Goal: Contribute content: Contribute content

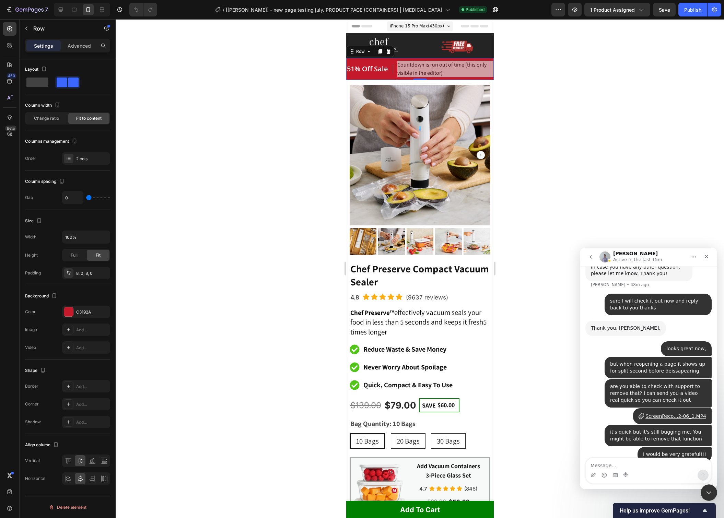
scroll to position [4736, 0]
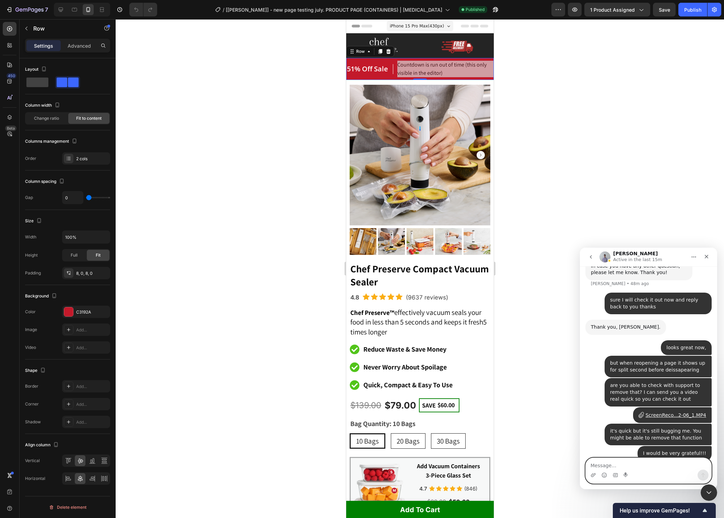
click at [666, 469] on textarea "Message…" at bounding box center [649, 464] width 126 height 12
type textarea "thank you so much"
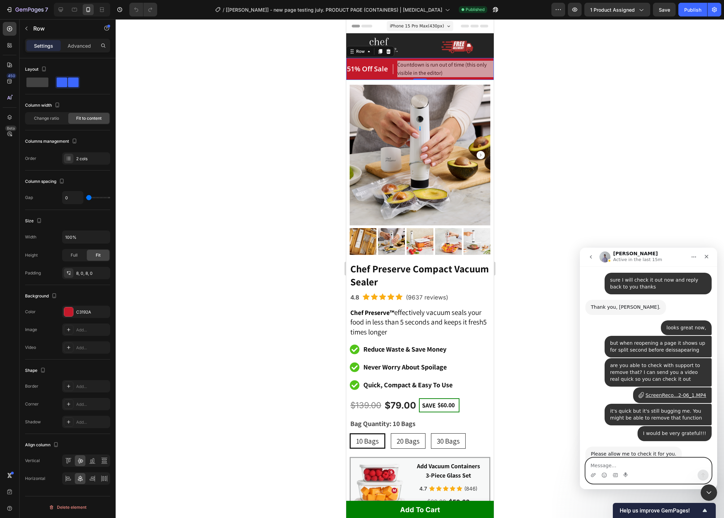
scroll to position [4757, 0]
type textarea "you guys are amazing"
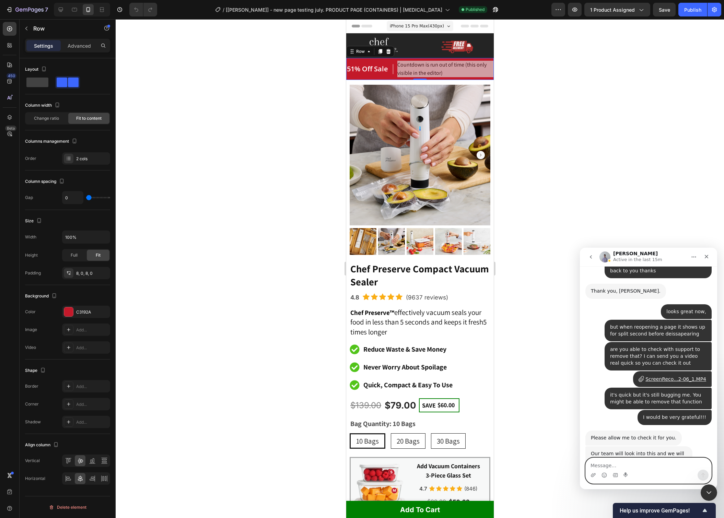
scroll to position [4773, 0]
click at [706, 254] on icon "Close" at bounding box center [706, 256] width 5 height 5
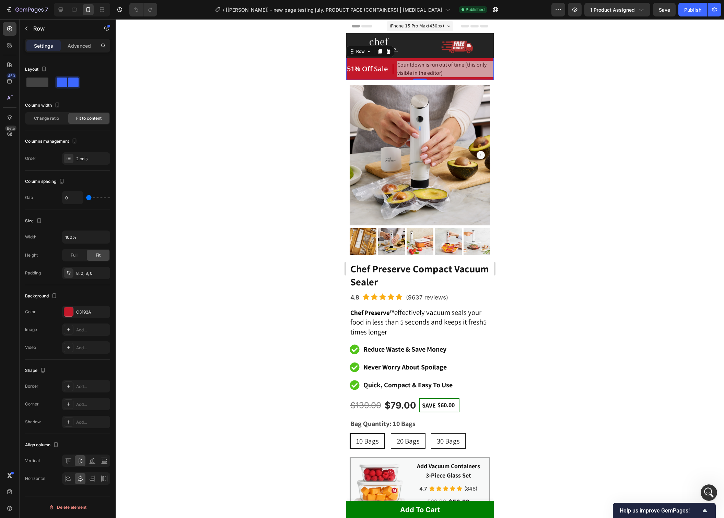
scroll to position [4766, 0]
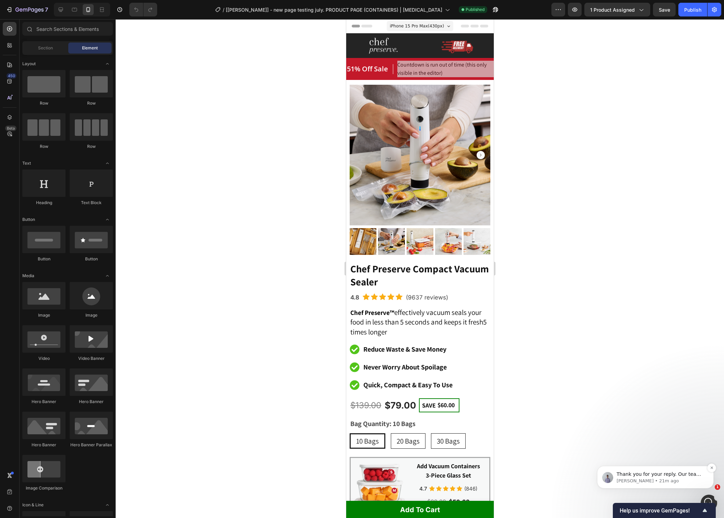
click at [680, 469] on div "Thank you for your reply. Our team is now working on it. Please wait for our up…" at bounding box center [655, 477] width 117 height 23
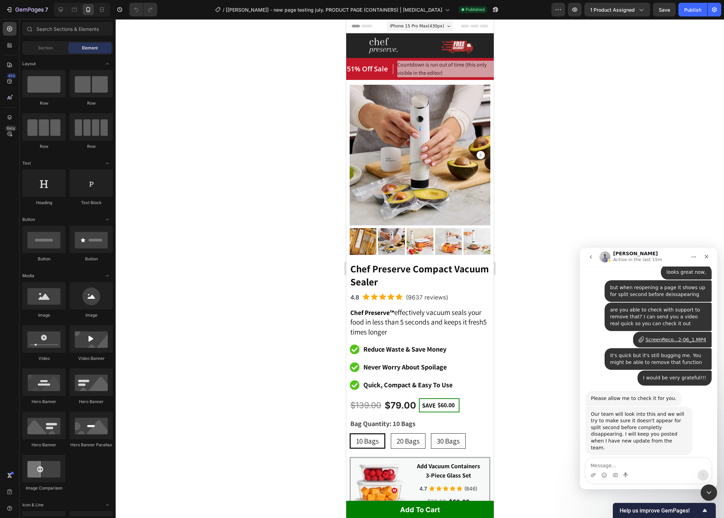
scroll to position [4804, 0]
click at [637, 462] on textarea "Message…" at bounding box center [649, 464] width 126 height 12
click at [607, 466] on textarea "Message…" at bounding box center [649, 464] width 126 height 12
type textarea "thanks"
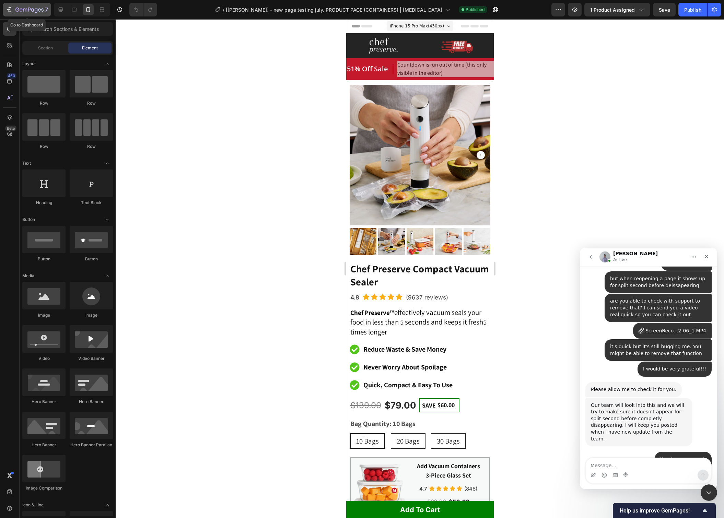
click at [44, 7] on div "7" at bounding box center [31, 9] width 33 height 8
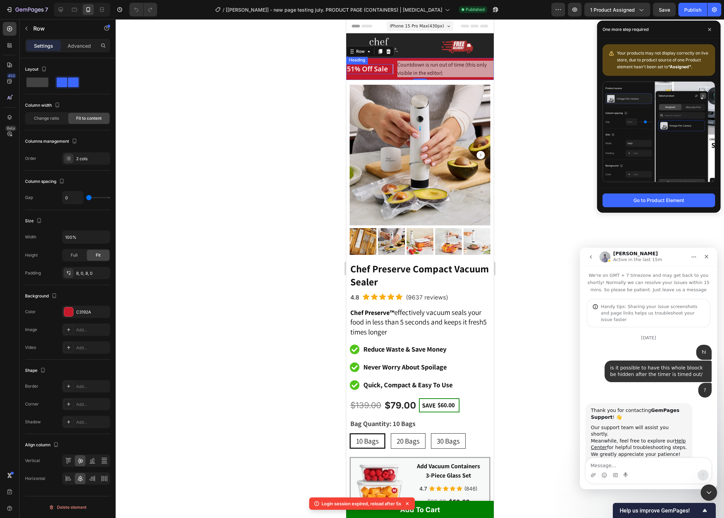
scroll to position [4766, 0]
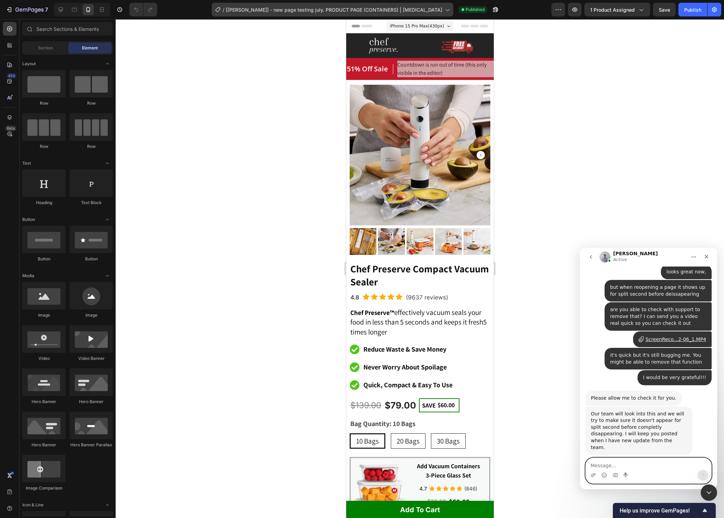
scroll to position [4813, 0]
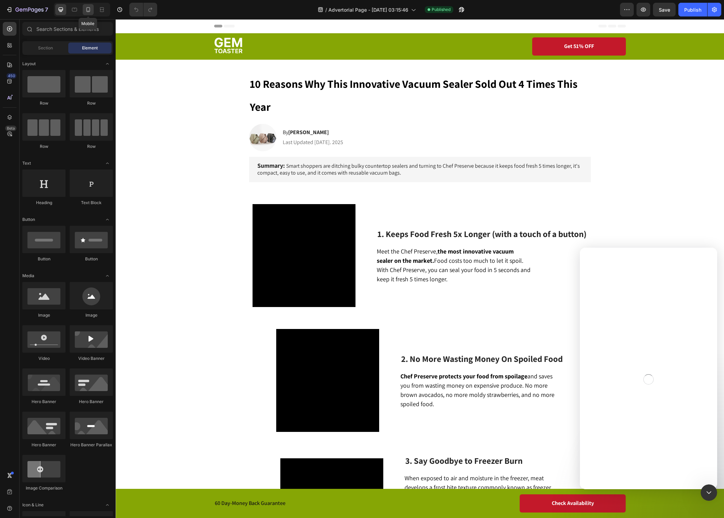
click at [86, 13] on icon at bounding box center [88, 9] width 7 height 7
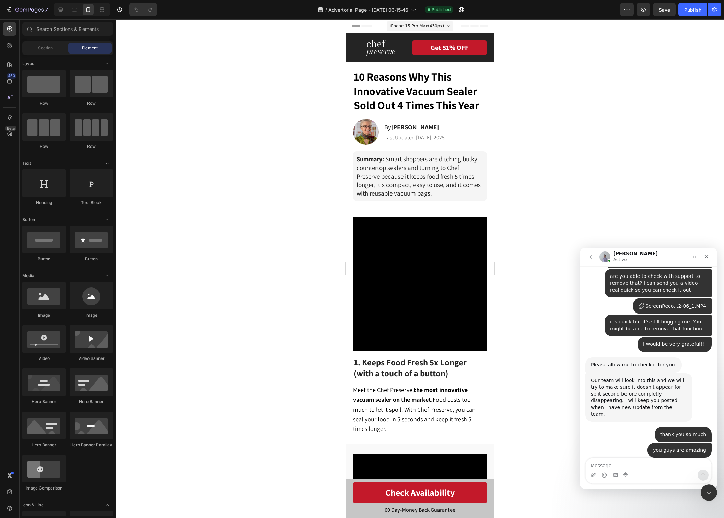
scroll to position [4845, 0]
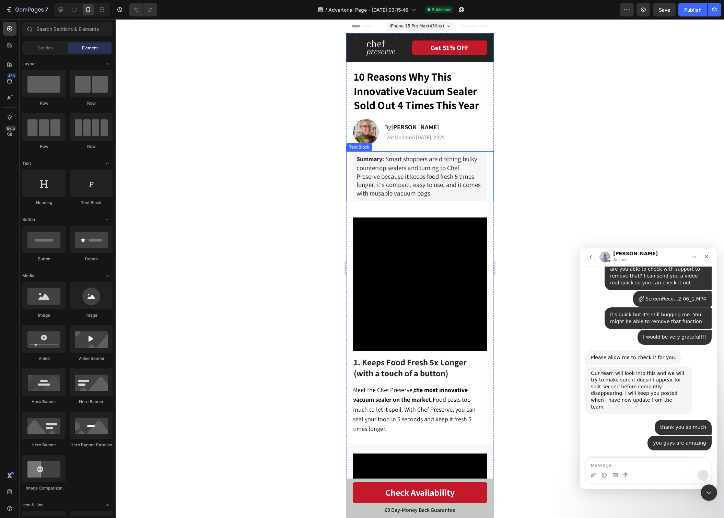
click at [469, 169] on p "Summary: Smart shoppers are ditching bulky countertop sealers and turning to Ch…" at bounding box center [419, 176] width 127 height 43
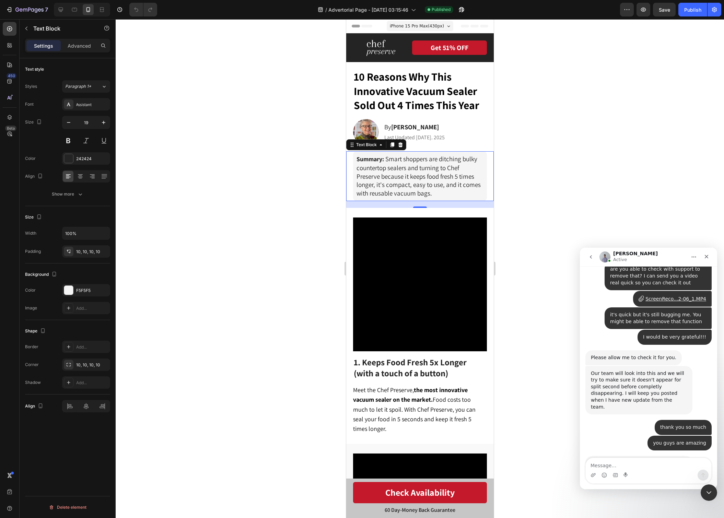
click at [469, 169] on p "Summary: Smart shoppers are ditching bulky countertop sealers and turning to Ch…" at bounding box center [419, 176] width 127 height 43
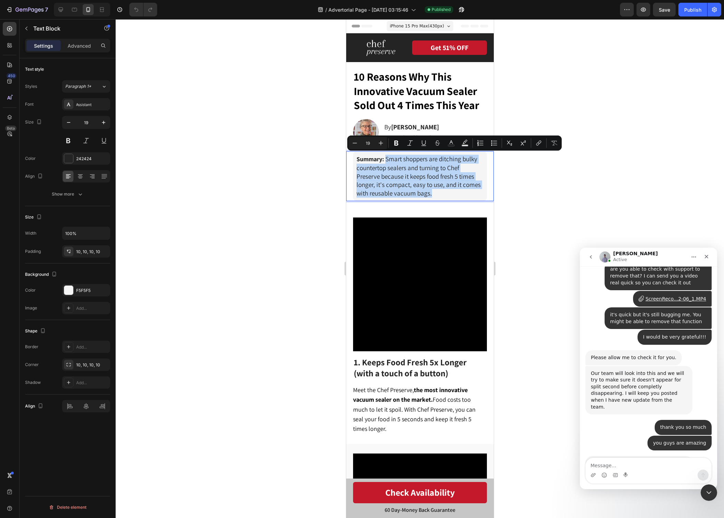
drag, startPoint x: 453, startPoint y: 190, endPoint x: 386, endPoint y: 158, distance: 74.0
click at [386, 158] on p "Summary: Smart shoppers are ditching bulky countertop sealers and turning to Ch…" at bounding box center [419, 176] width 127 height 43
copy p "Smart shoppers are ditching bulky countertop sealers and turning to Chef Preser…"
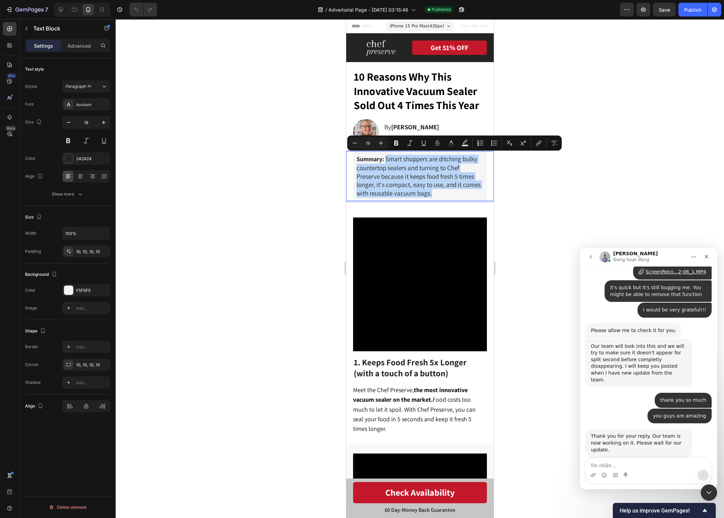
scroll to position [4818, 0]
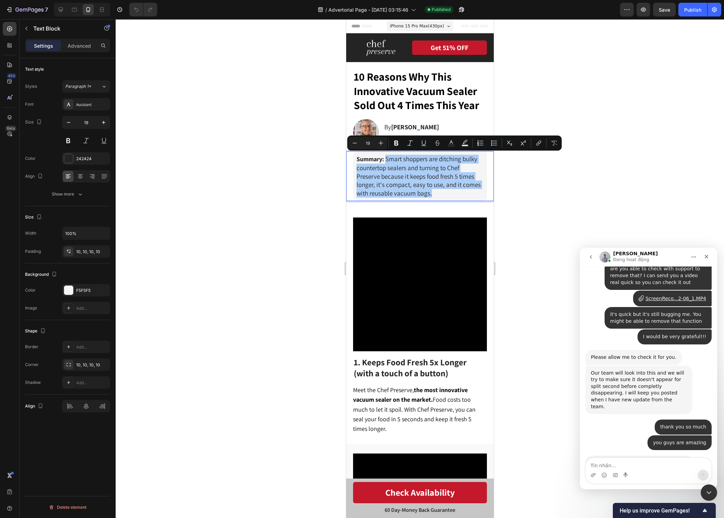
click at [667, 201] on div at bounding box center [420, 268] width 608 height 499
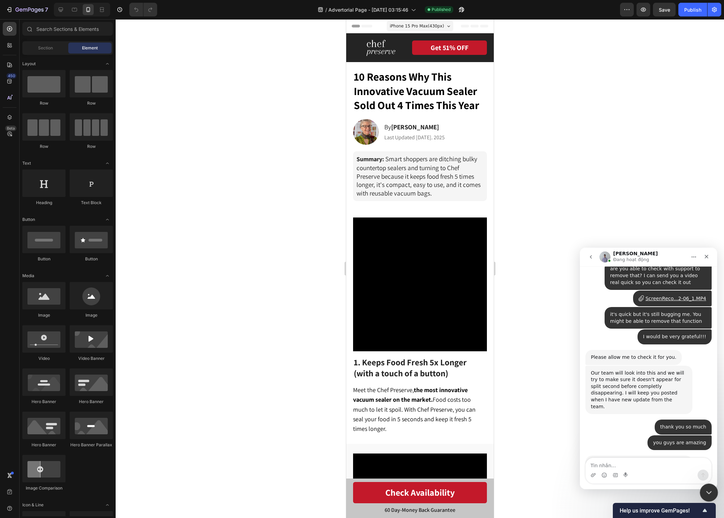
click at [705, 489] on icon "Close Intercom Messenger" at bounding box center [708, 492] width 8 height 8
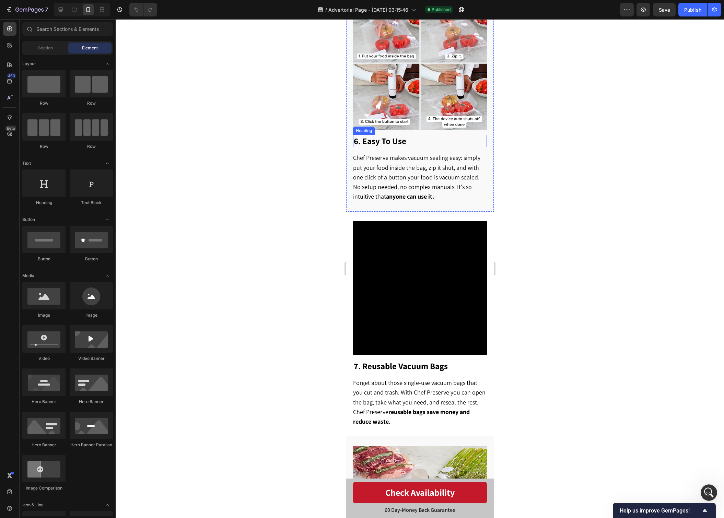
scroll to position [1388, 0]
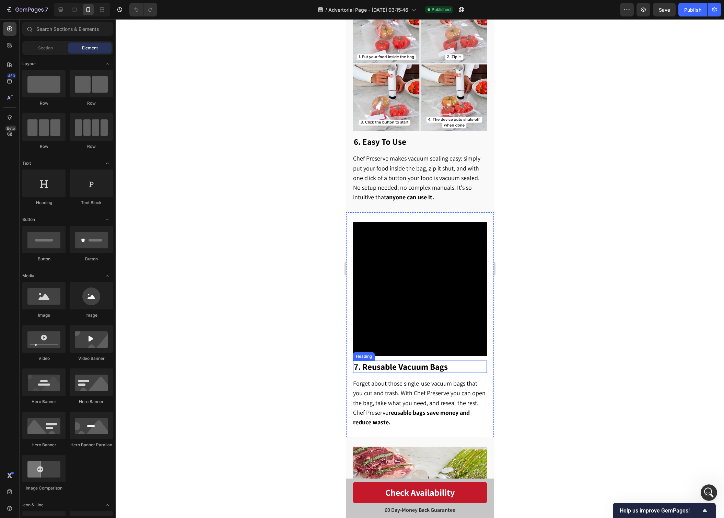
click at [372, 361] on strong "7. Reusable Vacuum Bags" at bounding box center [400, 366] width 94 height 11
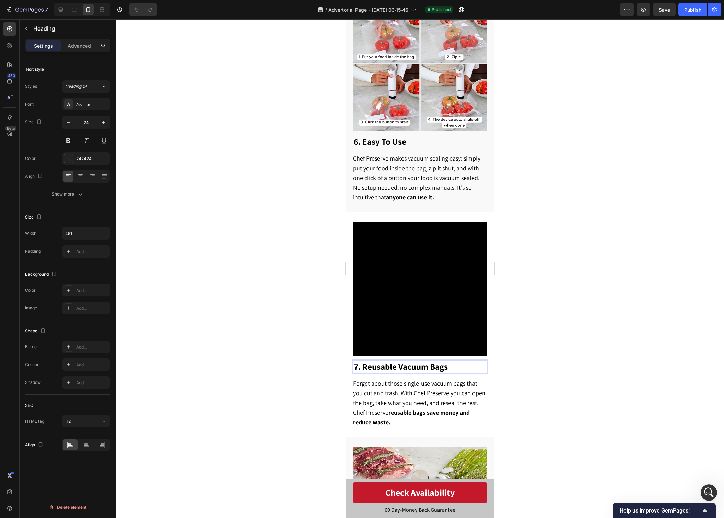
click at [364, 361] on strong "7. Reusable Vacuum Bags" at bounding box center [400, 366] width 94 height 11
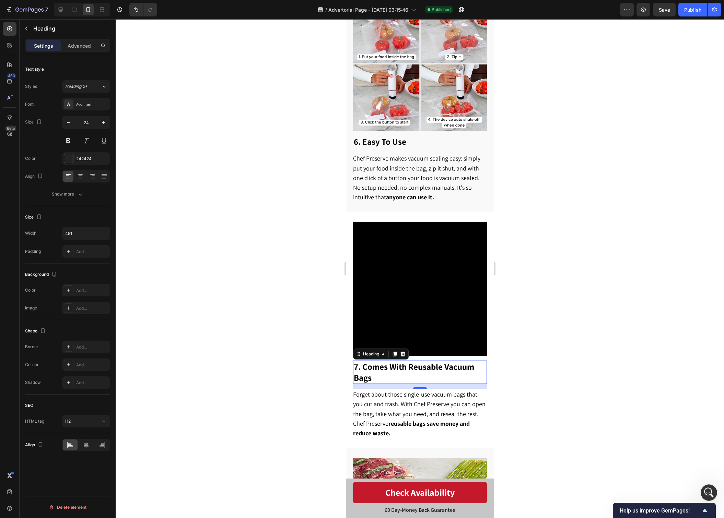
click at [518, 324] on div at bounding box center [420, 268] width 608 height 499
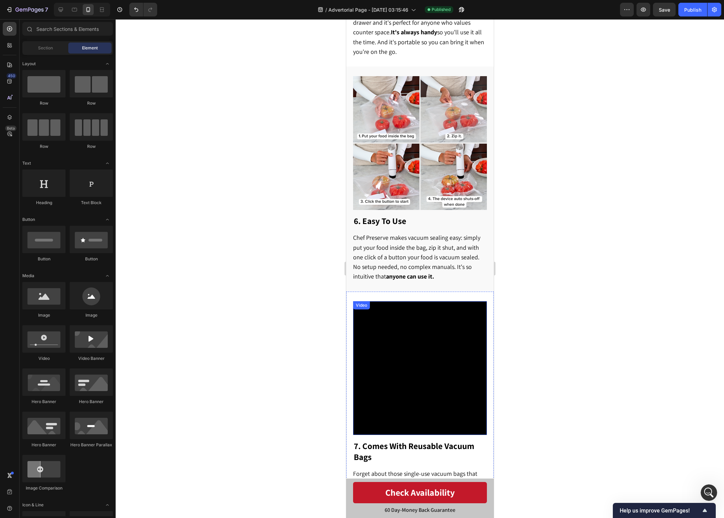
scroll to position [1294, 0]
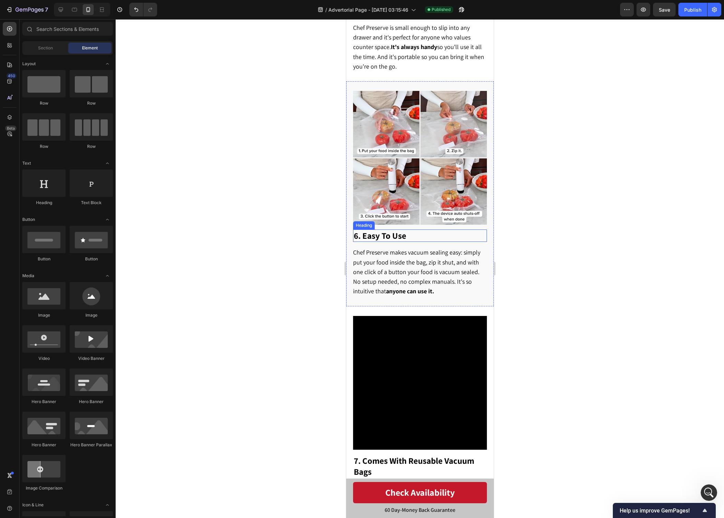
click at [363, 230] on strong "6. Easy To Use" at bounding box center [379, 235] width 52 height 11
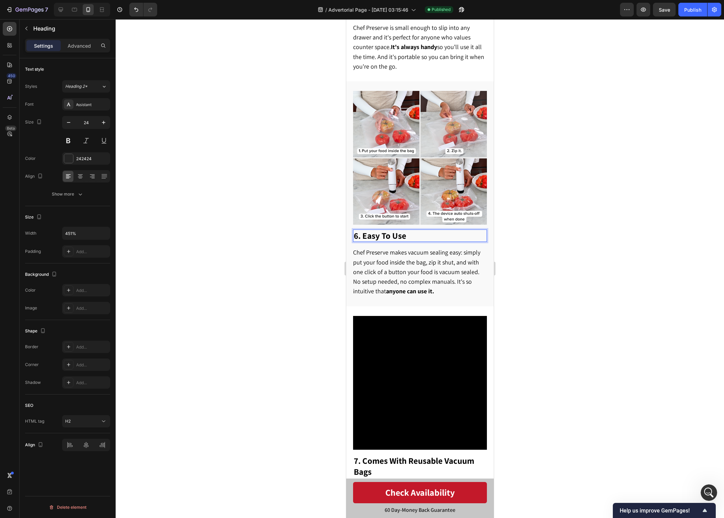
click at [362, 230] on strong "6. Easy To Use" at bounding box center [379, 235] width 52 height 11
click at [615, 223] on div at bounding box center [420, 268] width 608 height 499
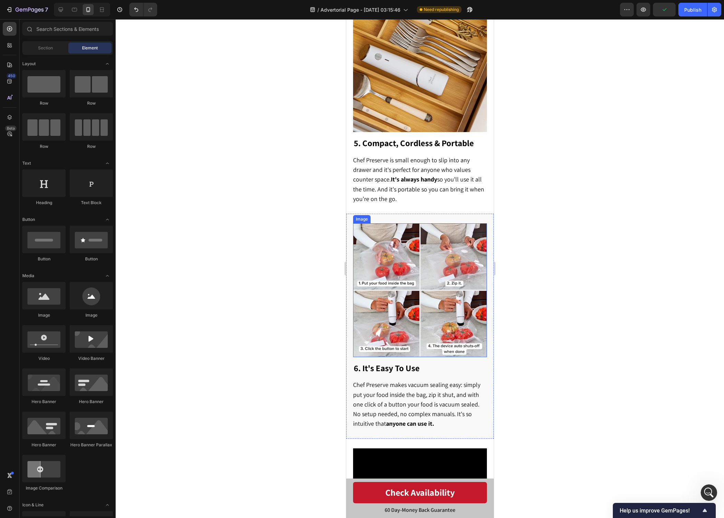
scroll to position [1157, 0]
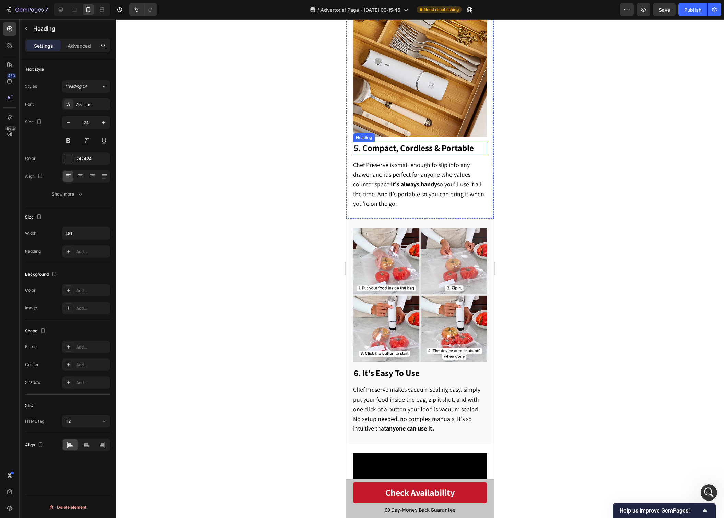
click at [379, 142] on strong "5. Compact, Cordless & Portable" at bounding box center [413, 147] width 120 height 11
drag, startPoint x: 375, startPoint y: 136, endPoint x: 371, endPoint y: 136, distance: 4.1
click at [375, 142] on strong "5. Compact, Cordless & Portable" at bounding box center [413, 147] width 120 height 11
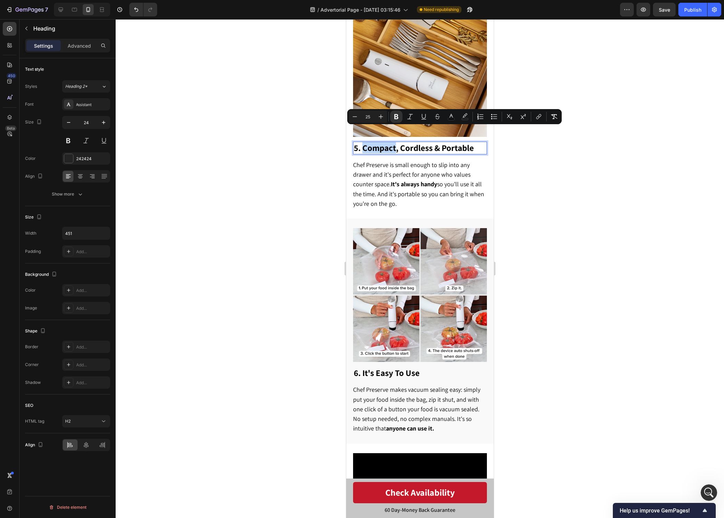
click at [363, 142] on strong "5. Compact, Cordless & Portable" at bounding box center [413, 147] width 120 height 11
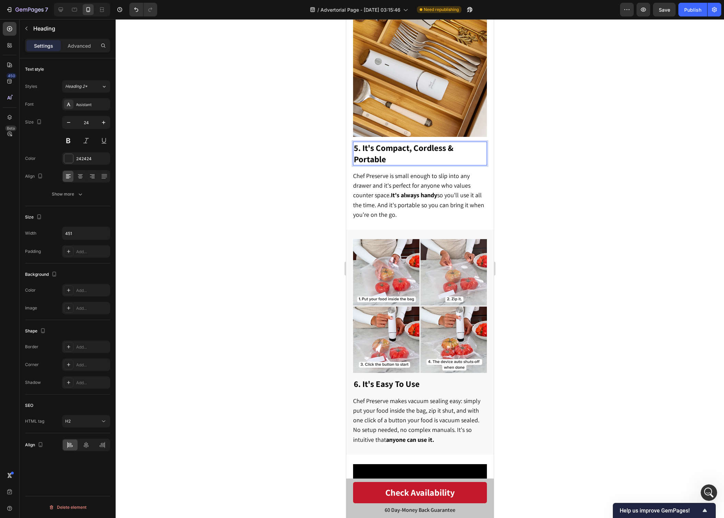
click at [567, 138] on div at bounding box center [420, 268] width 608 height 499
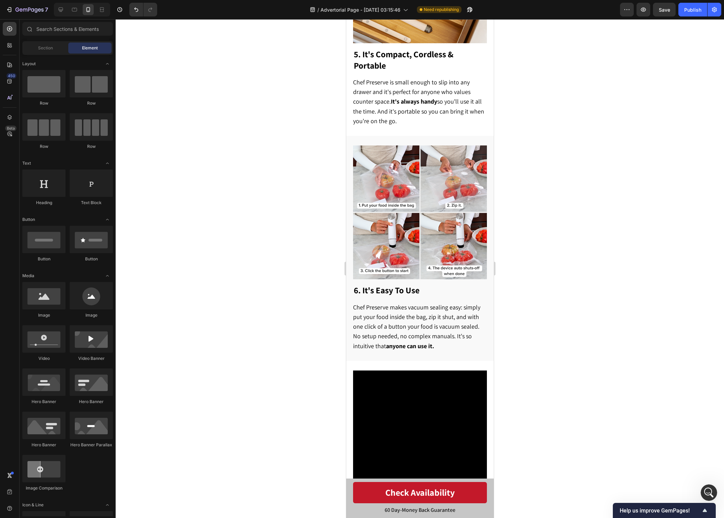
scroll to position [1091, 0]
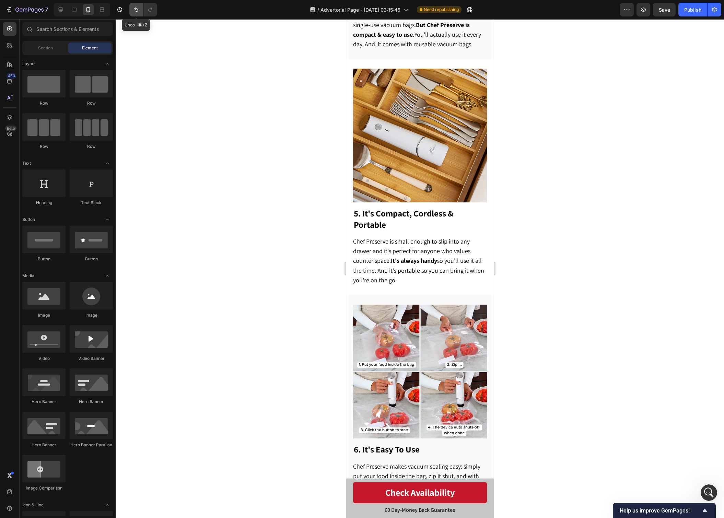
click at [133, 5] on button "Undo/Redo" at bounding box center [136, 10] width 14 height 14
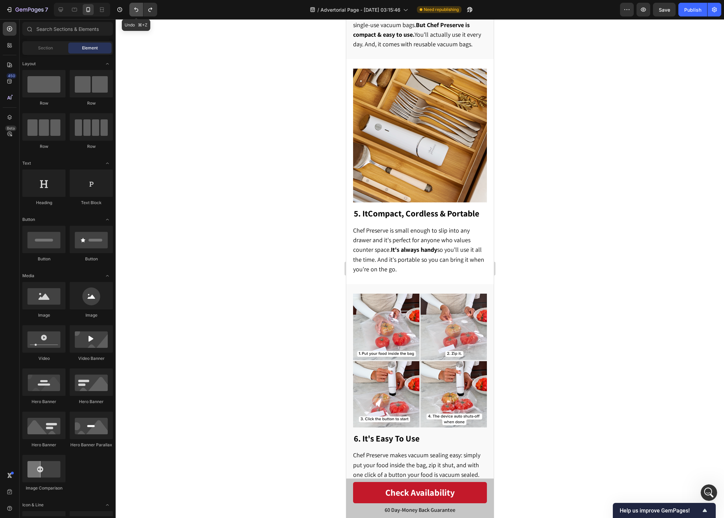
click at [132, 5] on button "Undo/Redo" at bounding box center [136, 10] width 14 height 14
click at [665, 12] on span "Save" at bounding box center [664, 10] width 11 height 6
click at [693, 14] on button "Publish" at bounding box center [692, 10] width 29 height 14
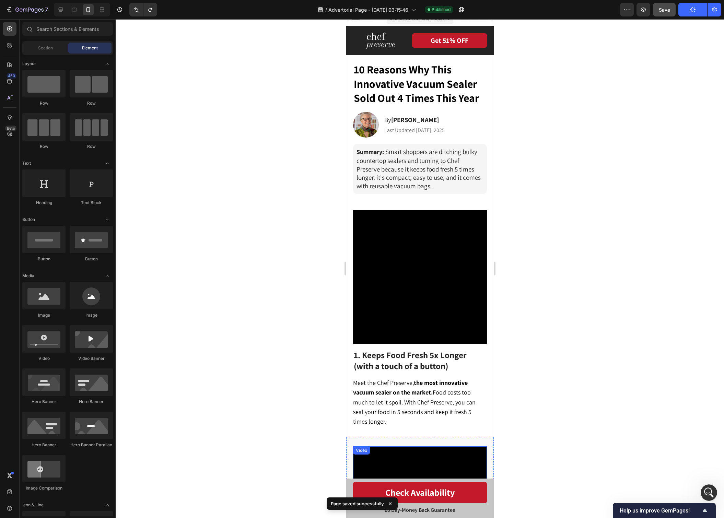
scroll to position [0, 0]
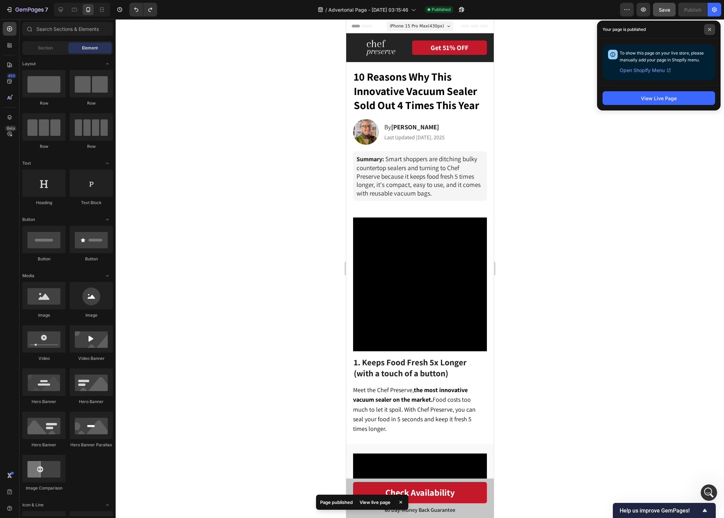
click at [710, 28] on icon at bounding box center [709, 29] width 3 height 3
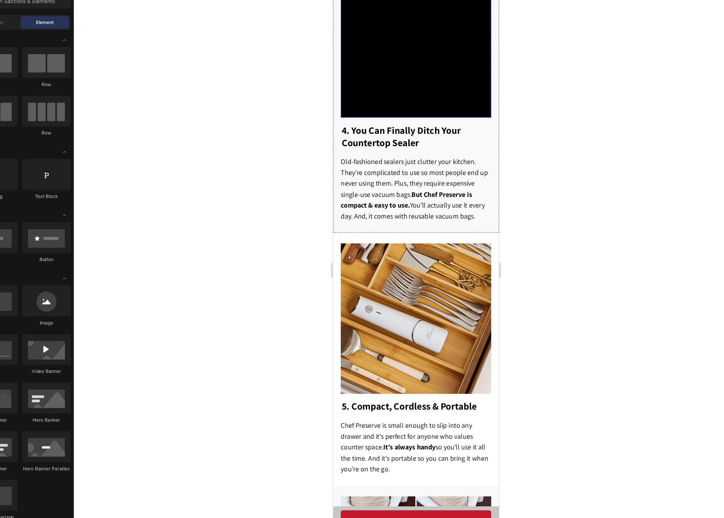
scroll to position [922, 0]
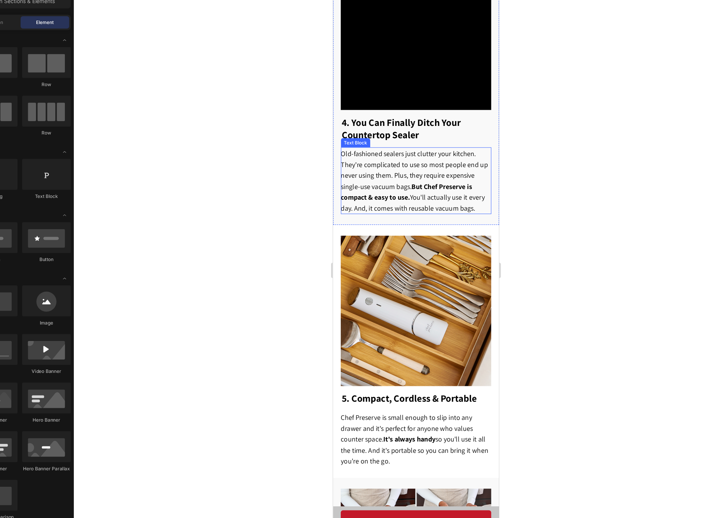
click at [436, 162] on span "Old-fashioned sealers just clutter your kitchen. They're complicated to use so …" at bounding box center [405, 160] width 131 height 56
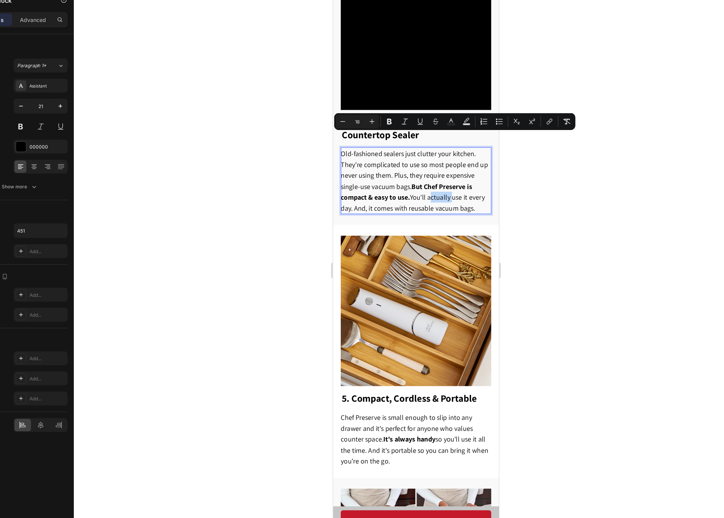
drag, startPoint x: 461, startPoint y: 169, endPoint x: 340, endPoint y: 123, distance: 129.7
click at [340, 131] on p "Old-fashioned sealers just clutter your kitchen. They're complicated to use so …" at bounding box center [406, 160] width 133 height 58
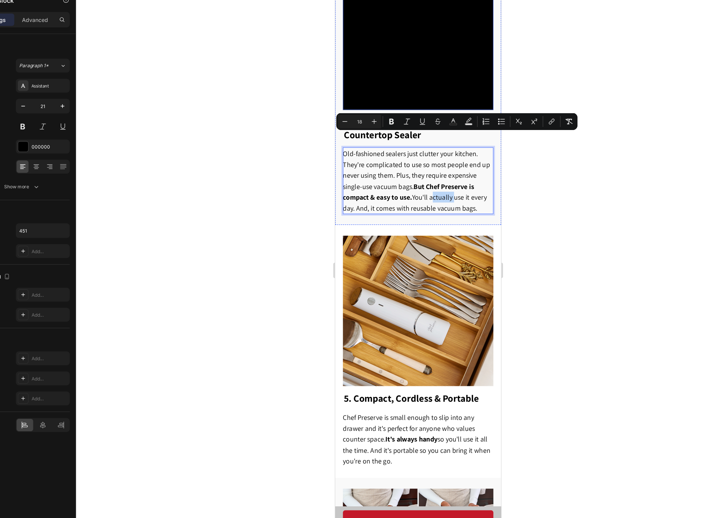
copy span "Old-fashioned sealers just clutter your kitchen. They're complicated to use so …"
click at [412, 137] on span "Old-fashioned sealers just clutter your kitchen. They're complicated to use so …" at bounding box center [407, 160] width 131 height 56
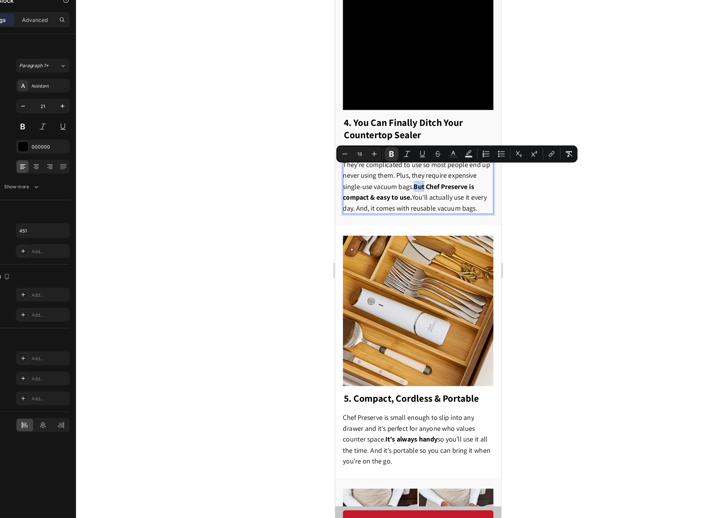
drag, startPoint x: 407, startPoint y: 151, endPoint x: 414, endPoint y: 151, distance: 7.6
click at [414, 161] on strong "But Chef Preserve is compact & easy to use." at bounding box center [400, 169] width 117 height 17
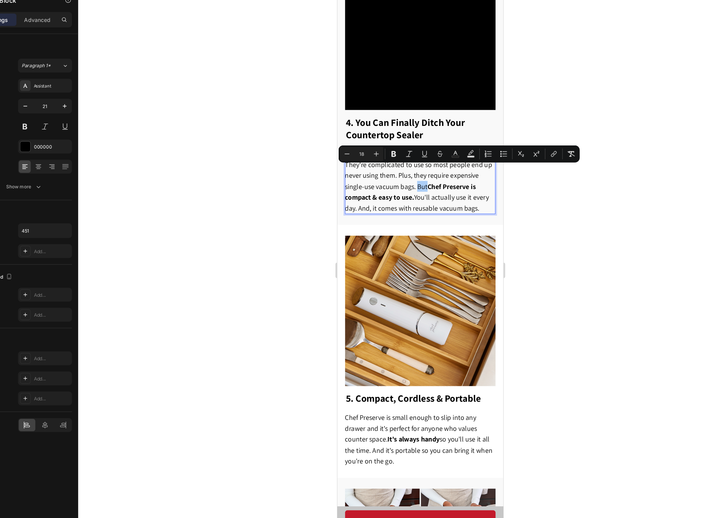
click at [508, 198] on div at bounding box center [420, 268] width 608 height 499
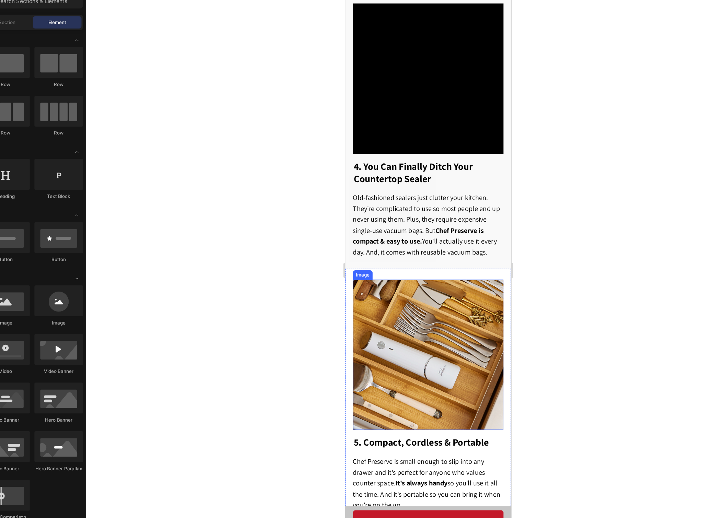
scroll to position [881, 0]
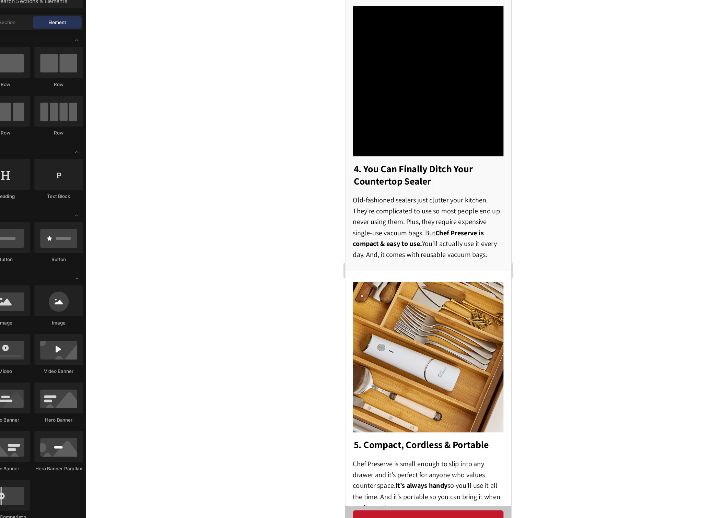
click at [548, 203] on div at bounding box center [420, 268] width 608 height 499
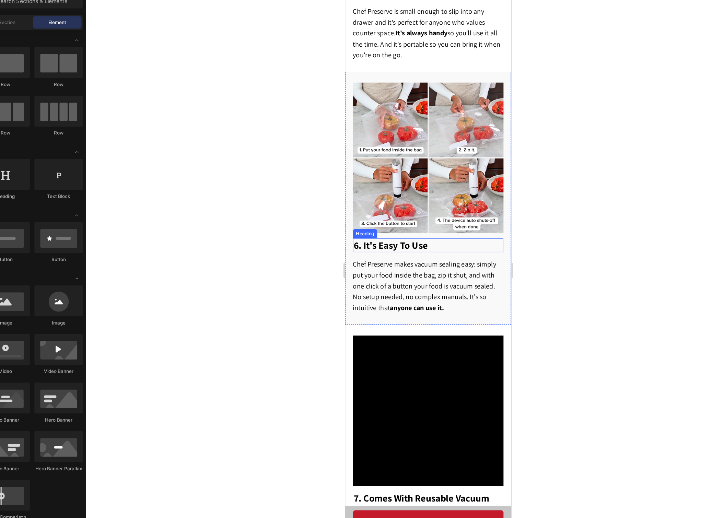
scroll to position [1371, 0]
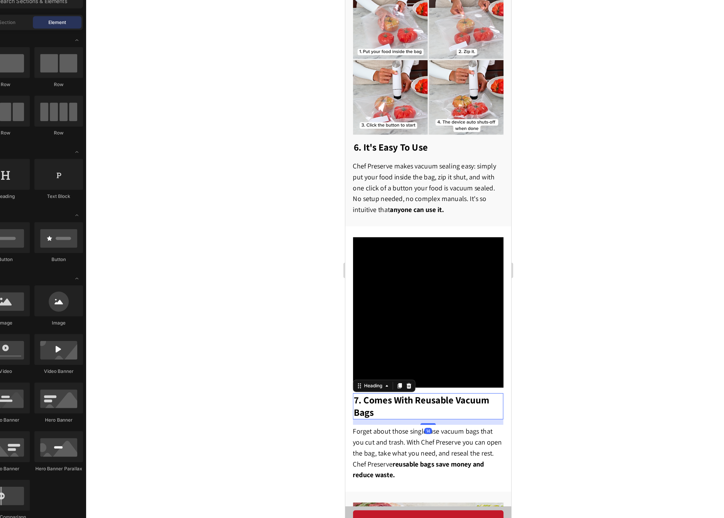
click at [361, 349] on strong "7. Comes With Reusable Vacuum Bags" at bounding box center [412, 360] width 120 height 22
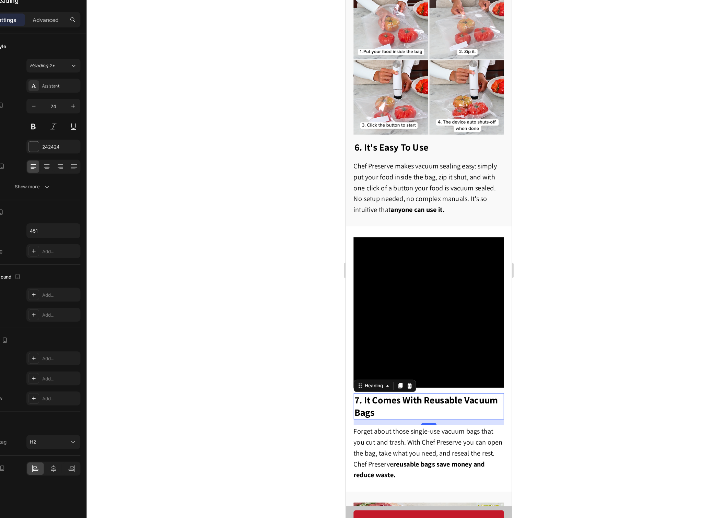
click at [587, 231] on div at bounding box center [420, 268] width 608 height 499
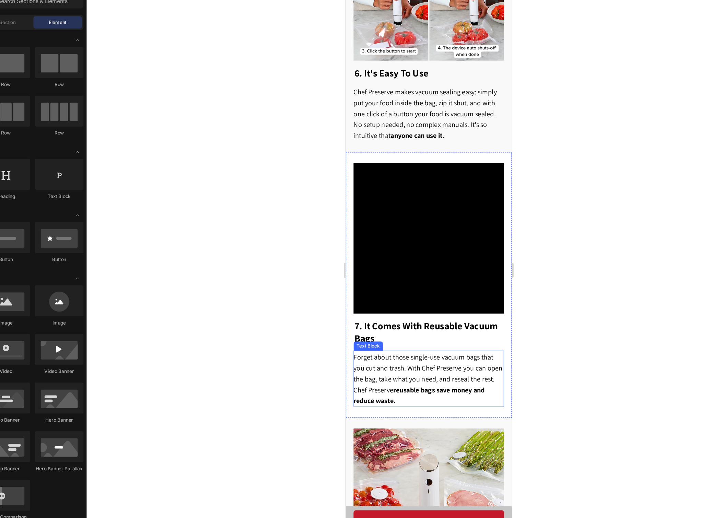
scroll to position [1543, 0]
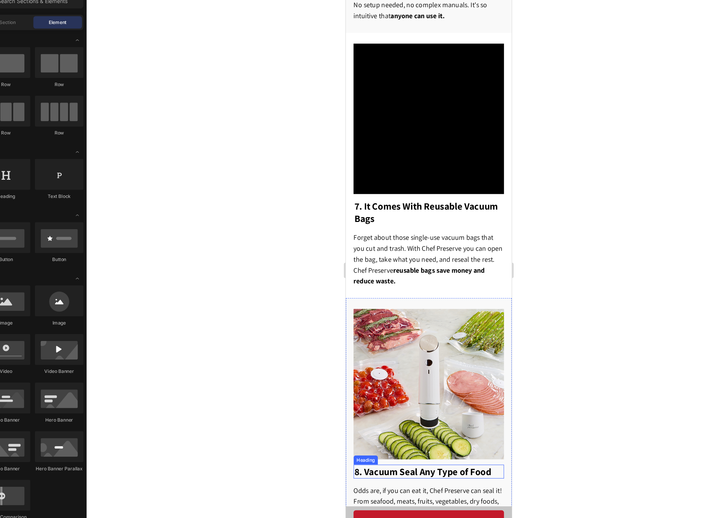
click at [363, 413] on strong "8. Vacuum Seal Any Type of Food" at bounding box center [414, 418] width 122 height 11
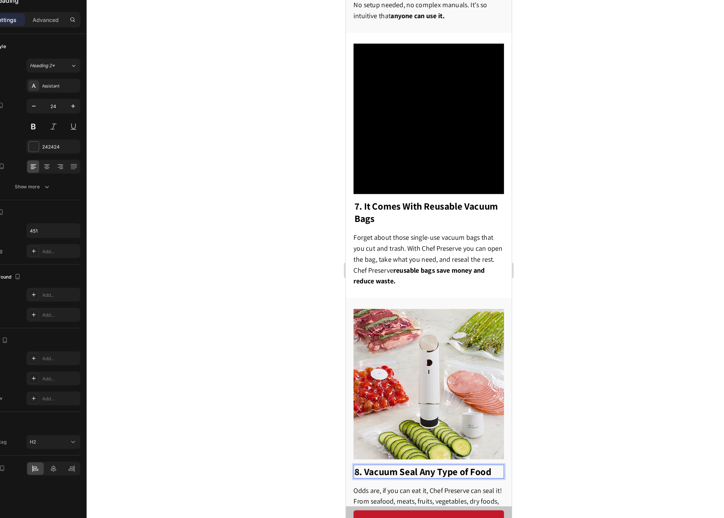
click at [362, 413] on strong "8. Vacuum Seal Any Type of Food" at bounding box center [414, 418] width 122 height 11
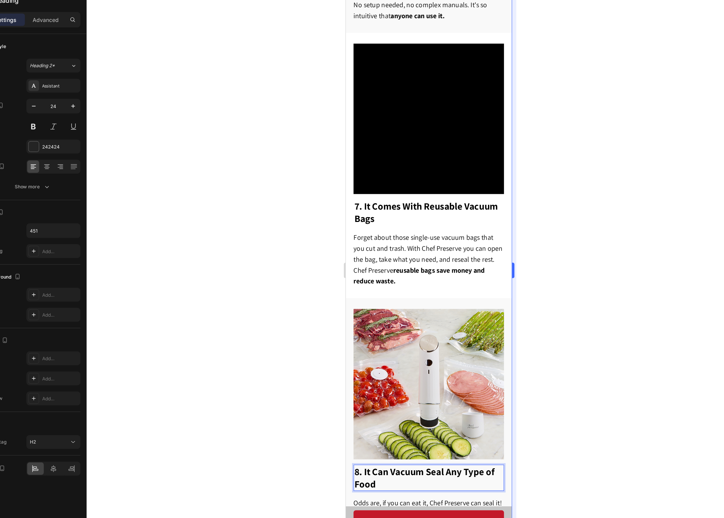
drag, startPoint x: 597, startPoint y: 326, endPoint x: 493, endPoint y: 348, distance: 106.3
click at [597, 327] on div at bounding box center [420, 268] width 608 height 499
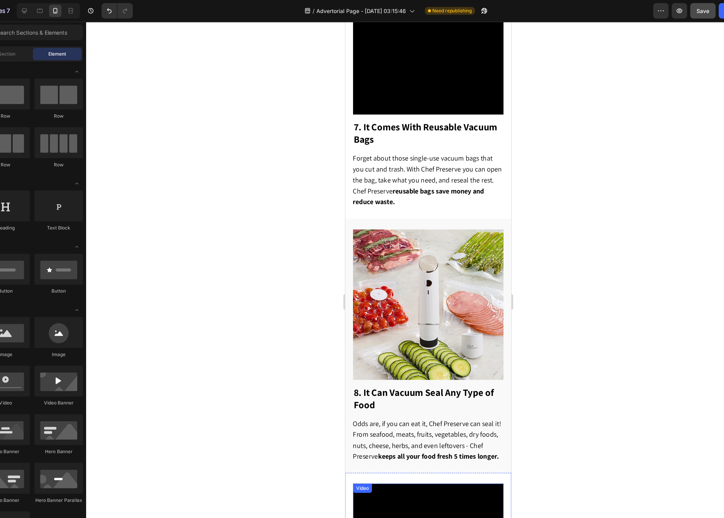
scroll to position [1618, 0]
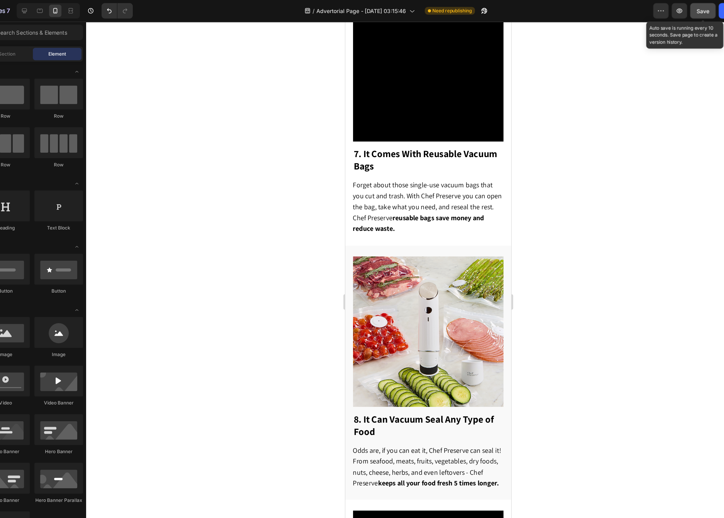
click at [657, 12] on button "Save" at bounding box center [664, 10] width 23 height 14
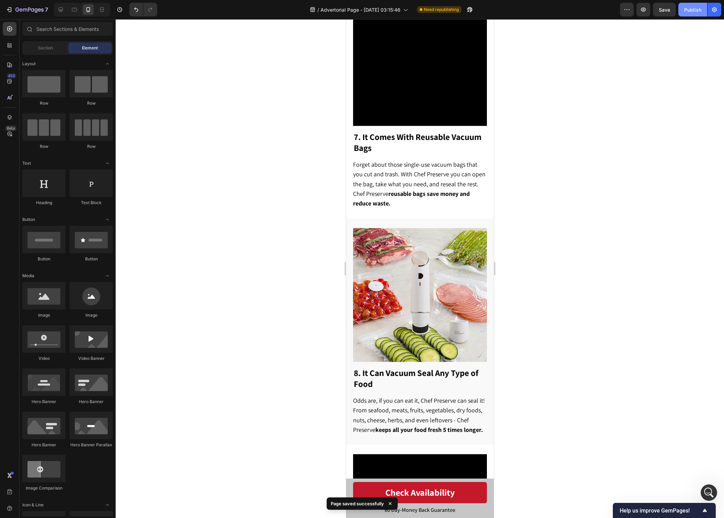
click at [691, 12] on div "Publish" at bounding box center [692, 9] width 17 height 7
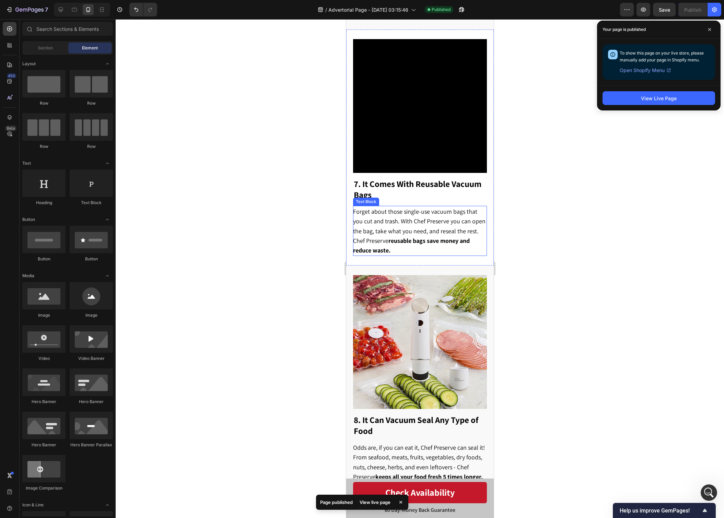
scroll to position [1576, 0]
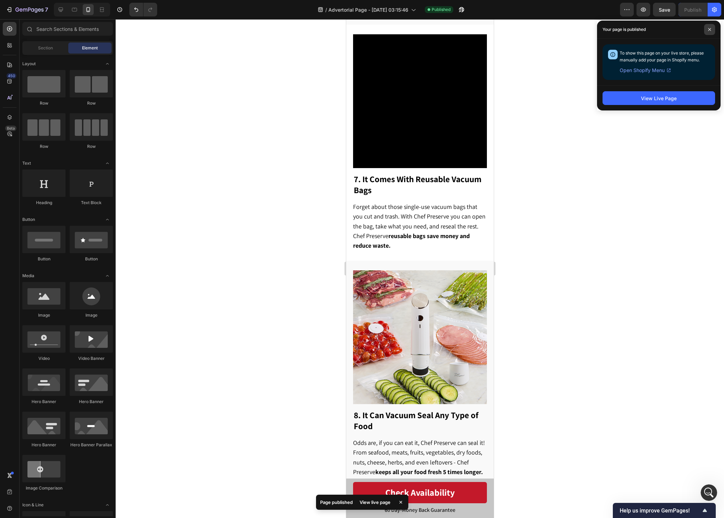
click at [707, 26] on span at bounding box center [709, 29] width 11 height 11
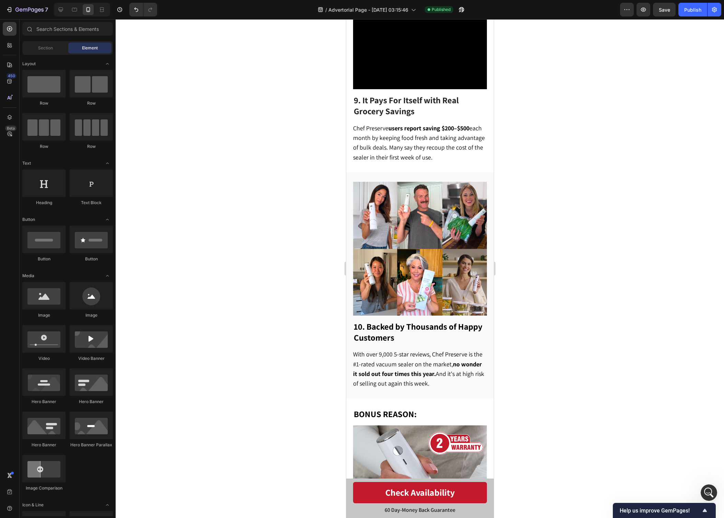
scroll to position [2118, 0]
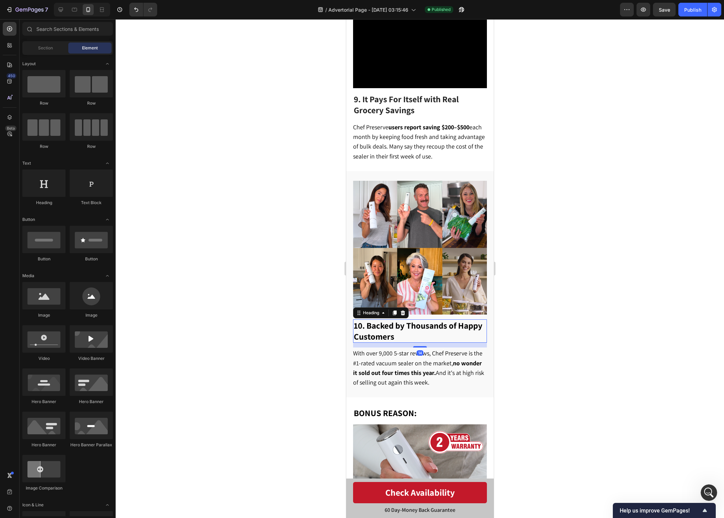
click at [379, 320] on strong "10. Backed by Thousands of Happy Customers" at bounding box center [417, 331] width 129 height 22
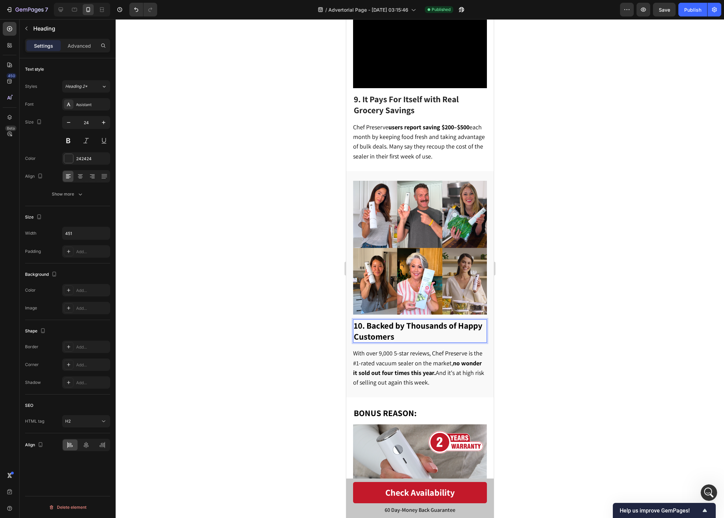
click at [366, 320] on strong "10. Backed by Thousands of Happy Customers" at bounding box center [417, 331] width 129 height 22
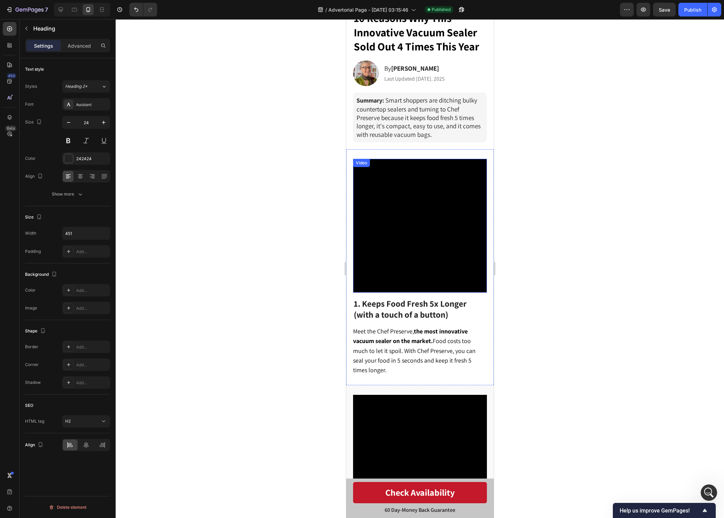
scroll to position [0, 0]
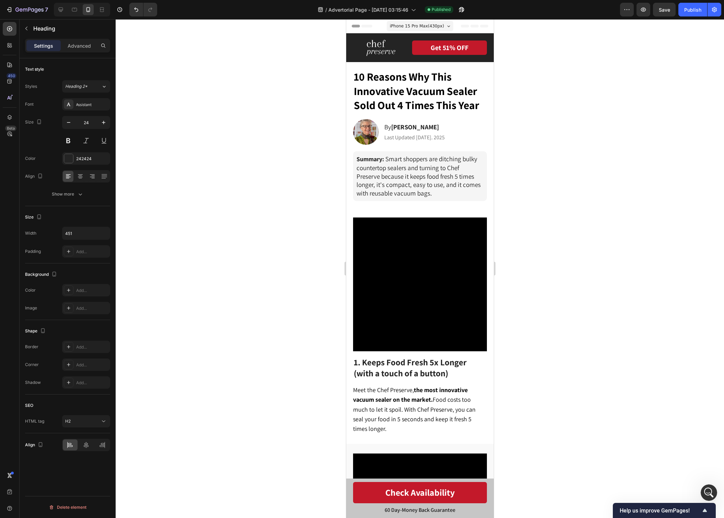
click at [413, 28] on span "iPhone 15 Pro Max ( 430 px)" at bounding box center [416, 26] width 54 height 7
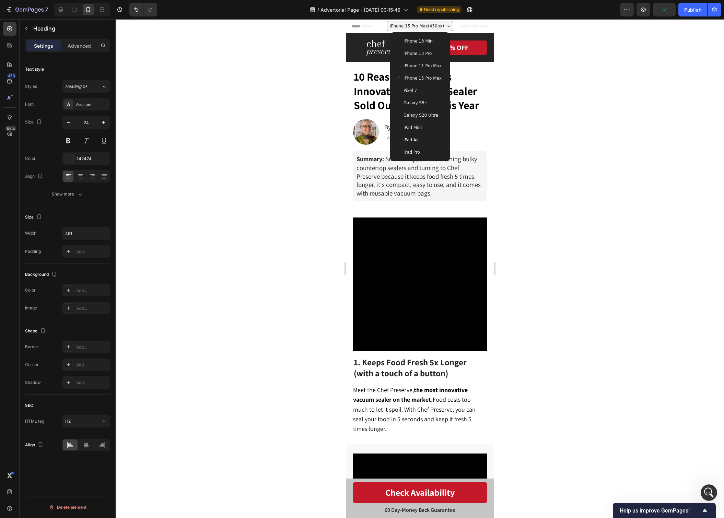
click at [433, 56] on div "iPhone 13 Pro" at bounding box center [419, 53] width 49 height 7
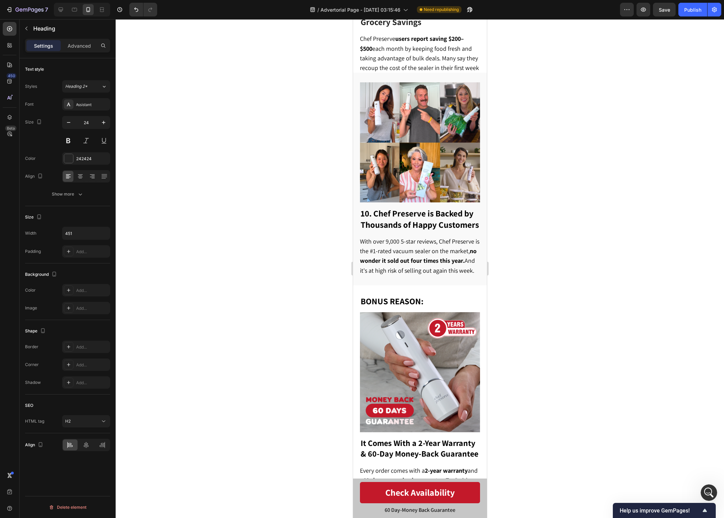
scroll to position [2125, 0]
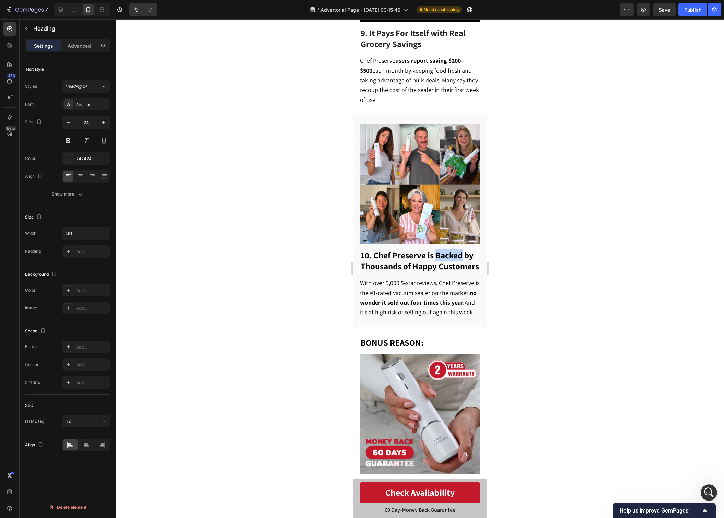
click at [434, 249] on strong "10. Chef Preserve is Backed by Thousands of Happy Customers" at bounding box center [419, 260] width 118 height 22
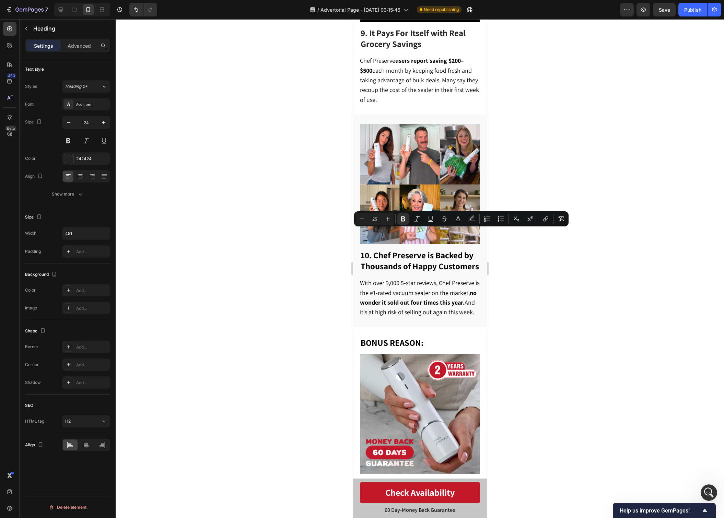
click at [433, 249] on strong "10. Chef Preserve is Backed by Thousands of Happy Customers" at bounding box center [419, 260] width 118 height 22
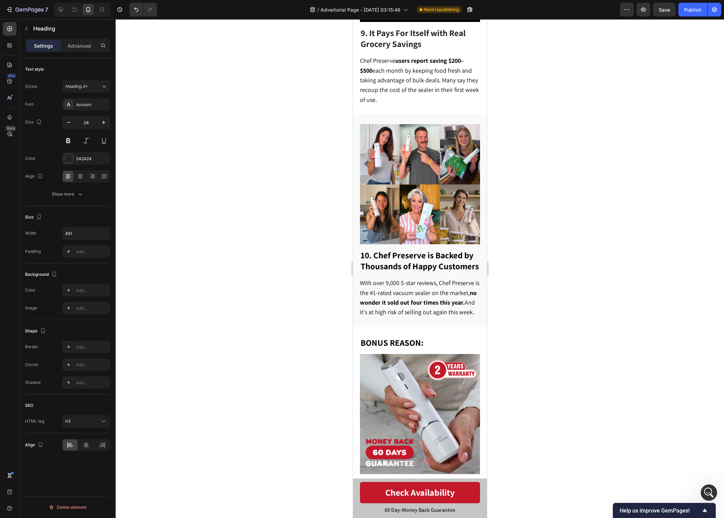
click at [433, 249] on strong "10. Chef Preserve is Backed by Thousands of Happy Customers" at bounding box center [419, 260] width 118 height 22
click at [434, 249] on strong "10. Chef Preserve is Backed by Thousands of Happy Customers" at bounding box center [419, 260] width 118 height 22
drag, startPoint x: 548, startPoint y: 228, endPoint x: 540, endPoint y: 229, distance: 8.6
click at [548, 228] on div at bounding box center [420, 268] width 608 height 499
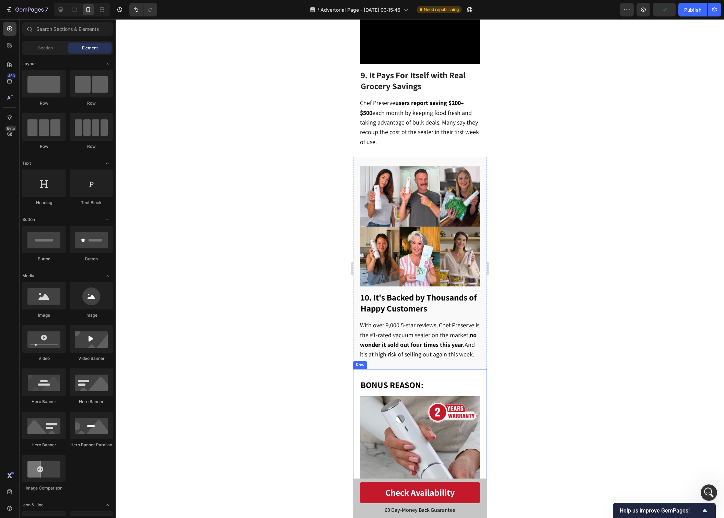
scroll to position [2152, 0]
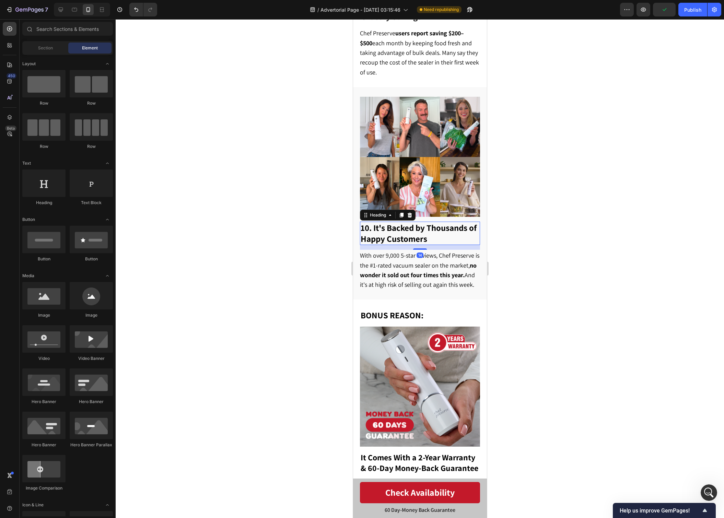
click at [409, 222] on strong "10. It's Backed by Thousands of Happy Customers" at bounding box center [418, 233] width 116 height 22
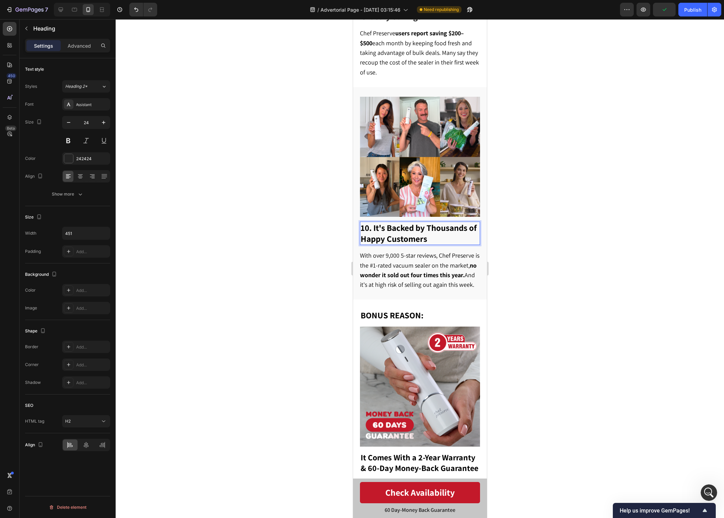
click at [433, 222] on p "10. It's Backed by Thousands of Happy Customers" at bounding box center [419, 233] width 119 height 22
click at [587, 189] on div at bounding box center [420, 268] width 608 height 499
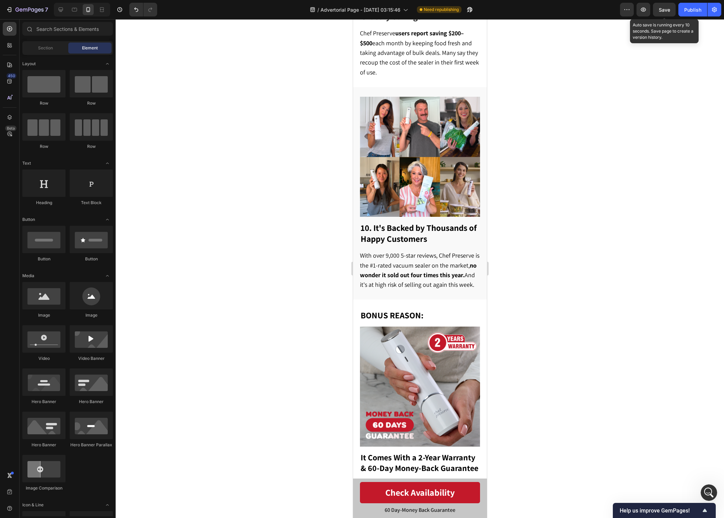
click at [668, 11] on span "Save" at bounding box center [664, 10] width 11 height 6
click at [689, 11] on div "Publish" at bounding box center [692, 9] width 17 height 7
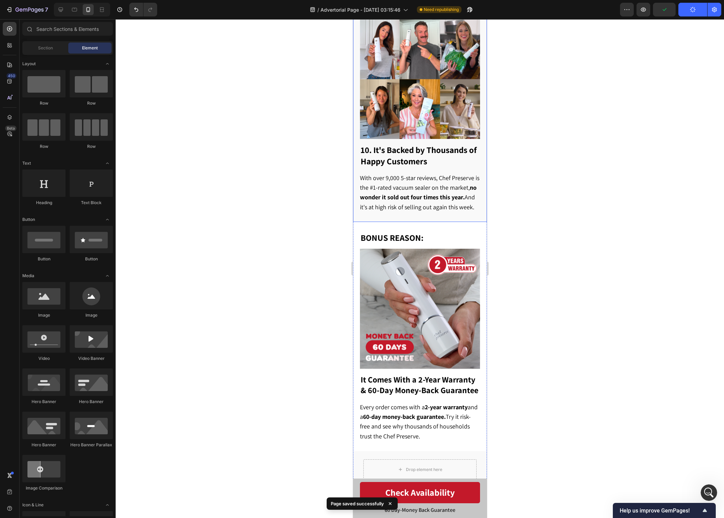
scroll to position [2211, 0]
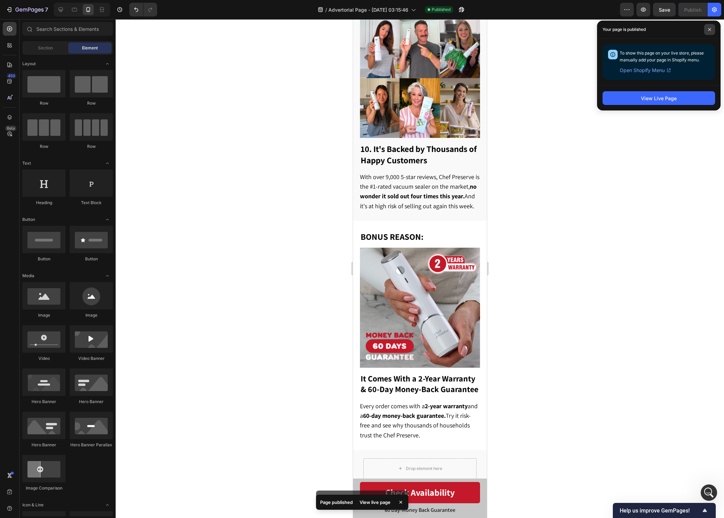
click at [714, 28] on span at bounding box center [709, 29] width 11 height 11
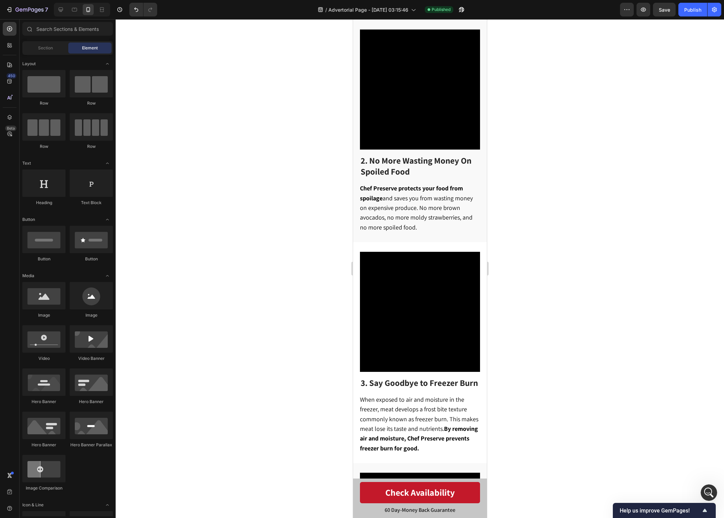
scroll to position [421, 0]
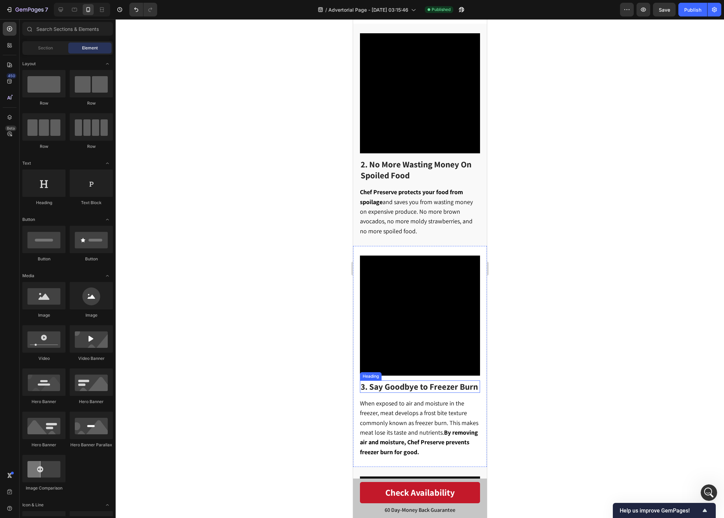
click at [438, 382] on span "3. Say Goodbye to Freezer Burn" at bounding box center [418, 386] width 117 height 11
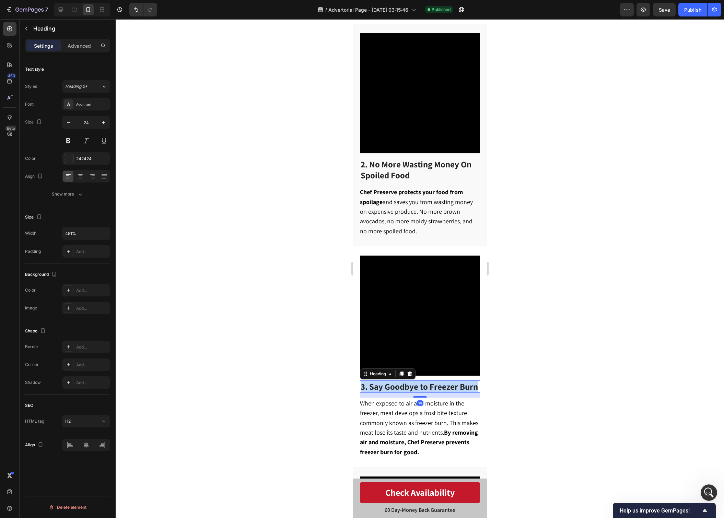
click at [438, 382] on span "3. Say Goodbye to Freezer Burn" at bounding box center [418, 386] width 117 height 11
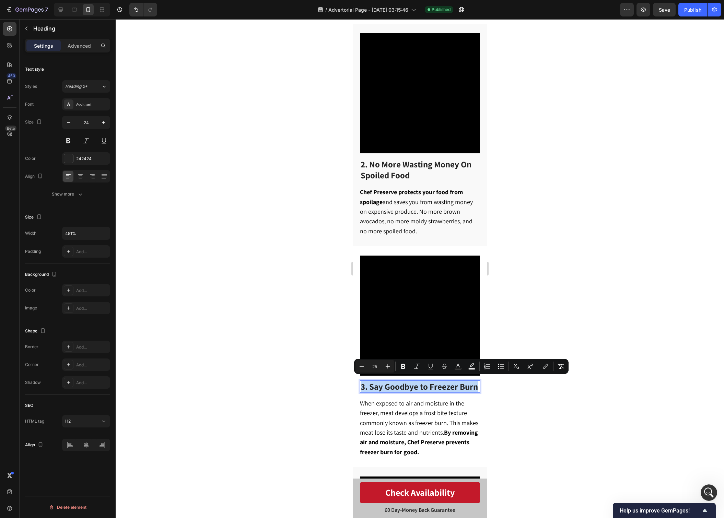
click at [433, 383] on span "3. Say Goodbye to Freezer Burn" at bounding box center [418, 386] width 117 height 11
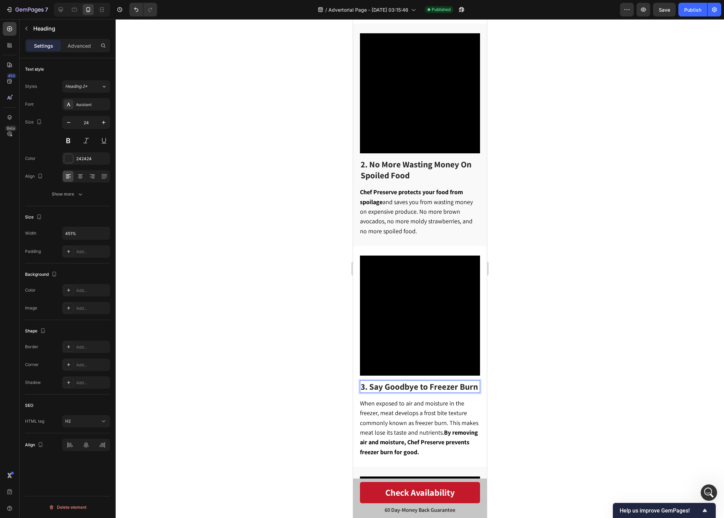
drag, startPoint x: 599, startPoint y: 179, endPoint x: 496, endPoint y: 80, distance: 142.9
click at [599, 179] on div at bounding box center [420, 268] width 608 height 499
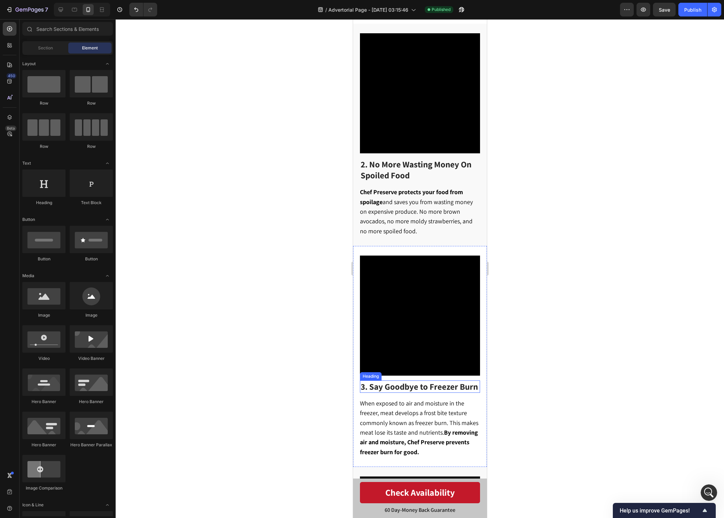
click at [435, 386] on span "3. Say Goodbye to Freezer Burn" at bounding box center [418, 386] width 117 height 11
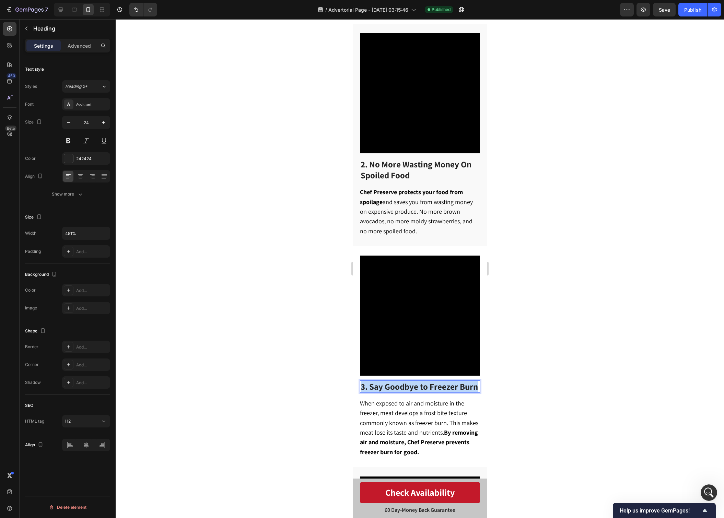
click at [435, 386] on span "3. Say Goodbye to Freezer Burn" at bounding box center [418, 386] width 117 height 11
drag, startPoint x: 434, startPoint y: 380, endPoint x: 387, endPoint y: 384, distance: 47.2
click at [434, 381] on span "3. Say Goodbye to Freezer Burn" at bounding box center [418, 386] width 117 height 11
drag, startPoint x: 369, startPoint y: 383, endPoint x: 426, endPoint y: 385, distance: 57.0
click at [426, 385] on span "3. Say Goodbye to Freezer Burn" at bounding box center [418, 386] width 117 height 11
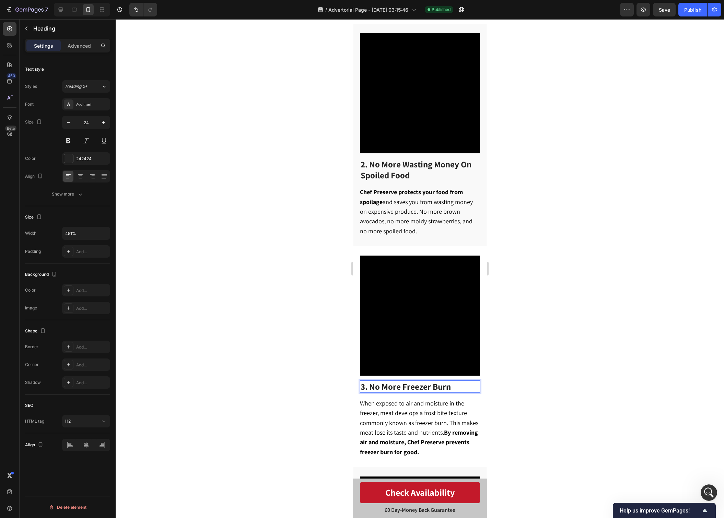
click at [459, 383] on p "3. No More Freezer Burn" at bounding box center [419, 386] width 119 height 11
click at [459, 383] on span "3. No More Freezer Burn Meat" at bounding box center [415, 386] width 110 height 11
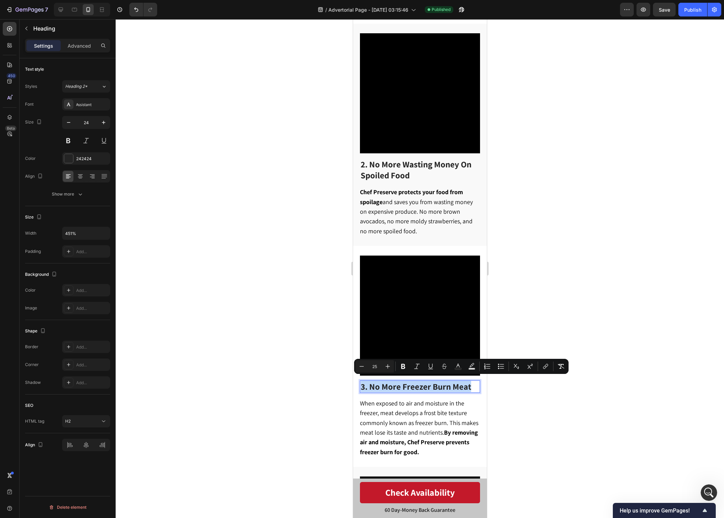
copy span "3. No More Freezer Burn Meat"
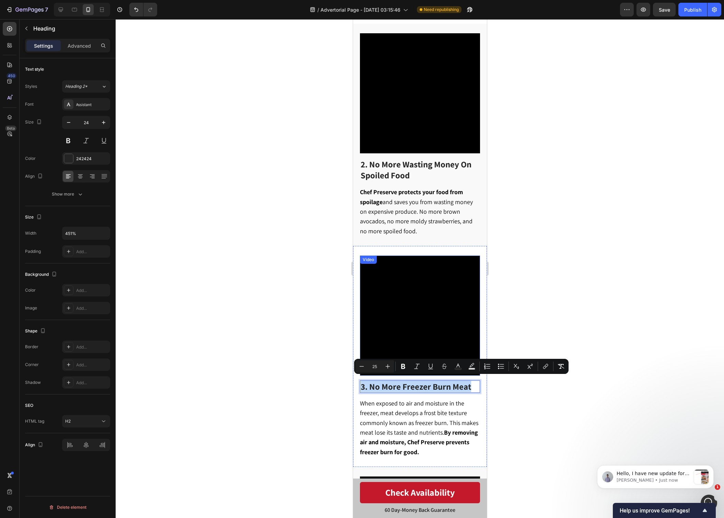
scroll to position [5243, 0]
click at [469, 381] on span "3. No More Freezer Burn Meat" at bounding box center [415, 386] width 110 height 11
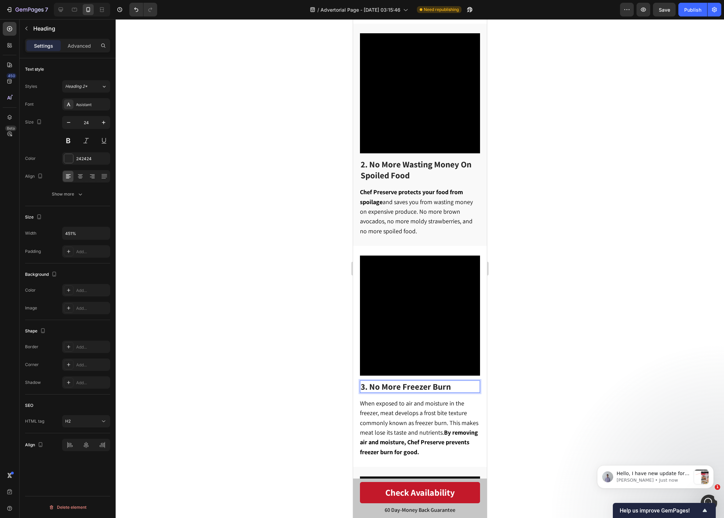
click at [551, 302] on div at bounding box center [420, 268] width 608 height 499
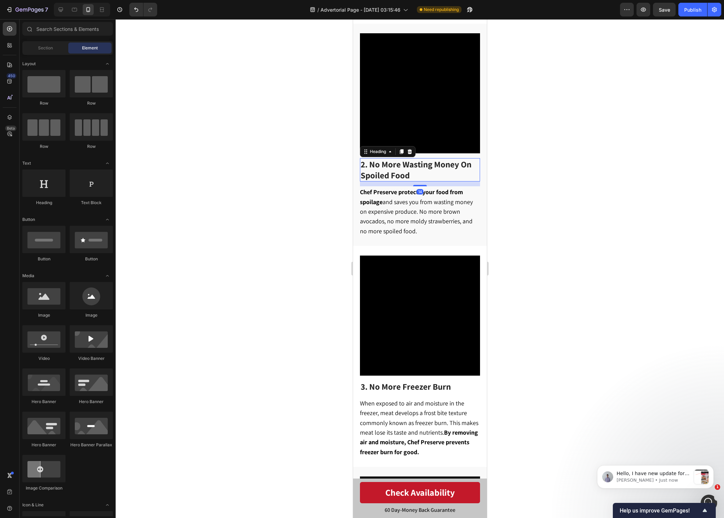
click at [410, 163] on span "2. No More Wasting Money On Spoiled Food" at bounding box center [415, 170] width 111 height 22
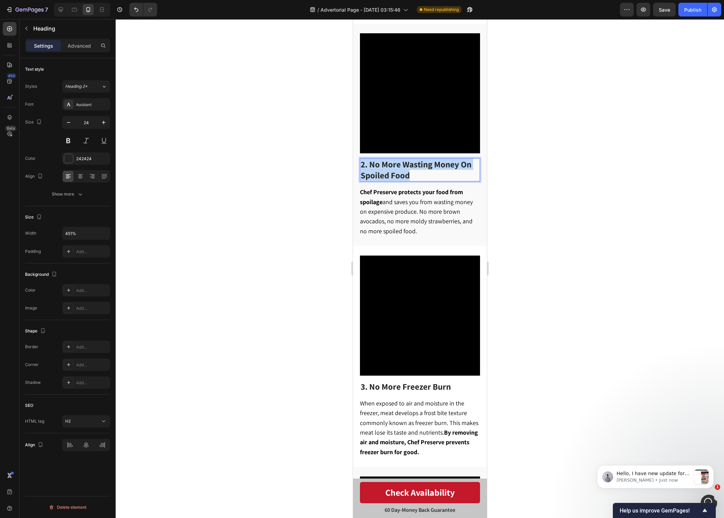
click at [410, 163] on span "2. No More Wasting Money On Spoiled Food" at bounding box center [415, 170] width 111 height 22
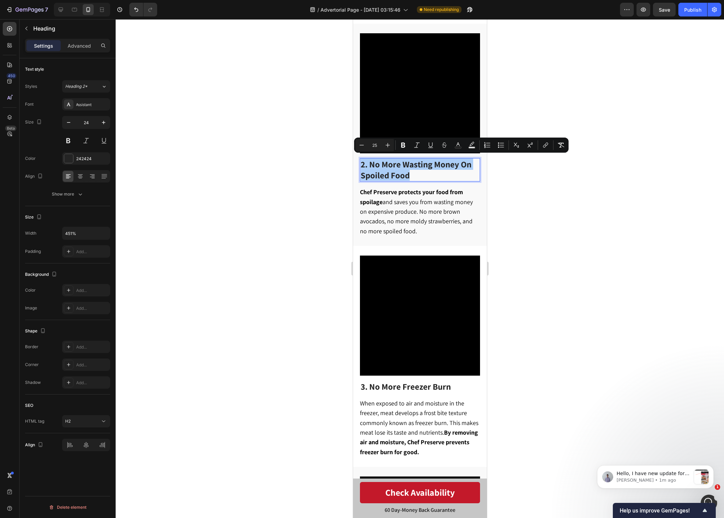
click at [613, 271] on div at bounding box center [420, 268] width 608 height 499
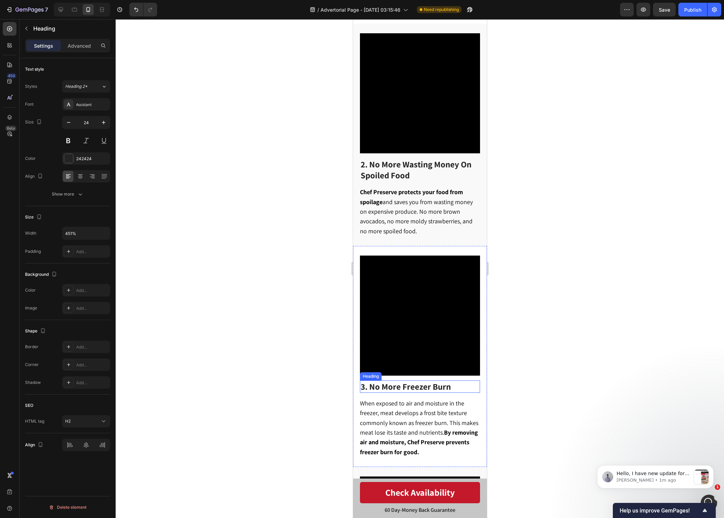
click at [418, 383] on span "3. No More Freezer Burn" at bounding box center [405, 386] width 90 height 11
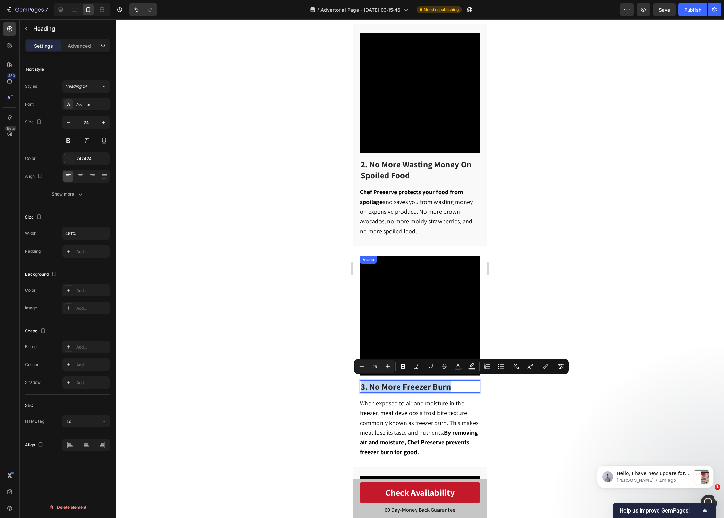
copy span "3. No More Freezer Burn"
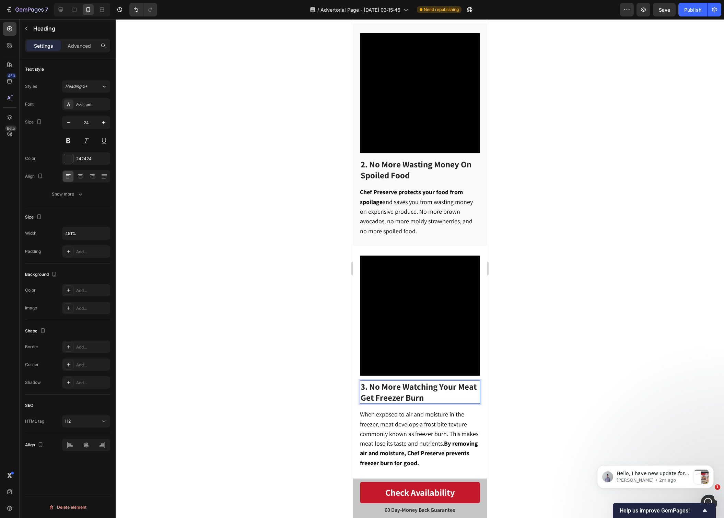
click at [627, 377] on div at bounding box center [420, 268] width 608 height 499
click at [364, 160] on span "2. No More Wasting Money On Spoiled Food" at bounding box center [415, 170] width 111 height 22
click at [366, 161] on span "2. No More Wasting Money On Spoiled Food" at bounding box center [415, 170] width 111 height 22
click at [571, 221] on div at bounding box center [420, 268] width 608 height 499
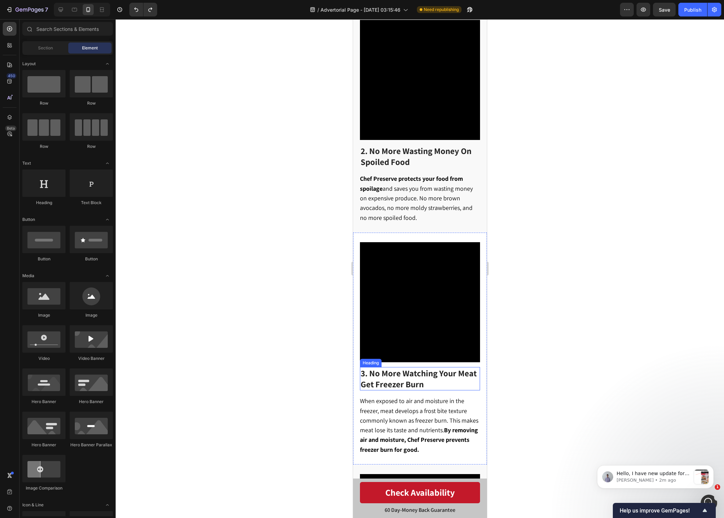
scroll to position [443, 0]
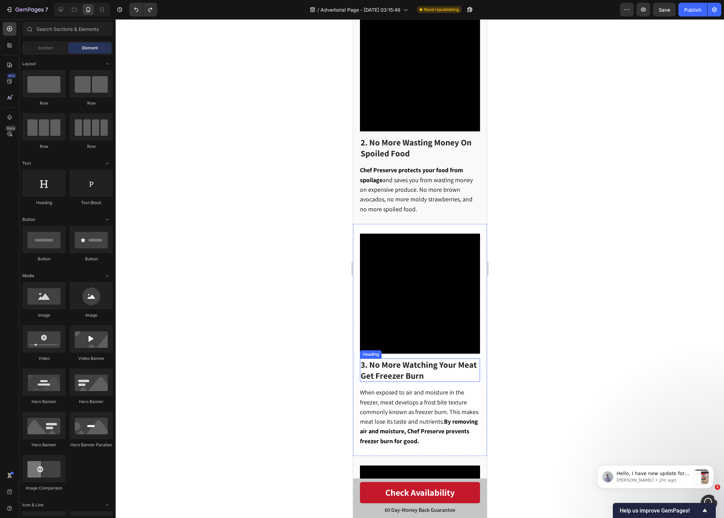
click at [416, 366] on span "3. No More Watching Your Meat Get Freezer Burn" at bounding box center [418, 370] width 116 height 22
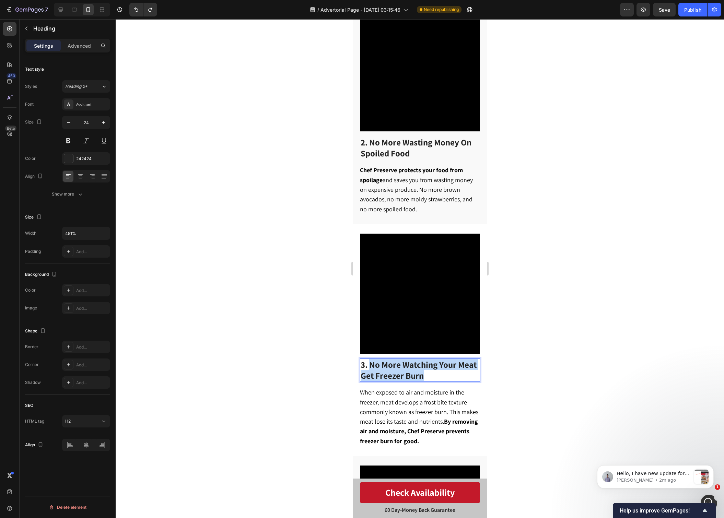
drag, startPoint x: 403, startPoint y: 368, endPoint x: 371, endPoint y: 359, distance: 33.4
click at [371, 359] on p "3. No More Watching Your Meat Get Freezer Burn" at bounding box center [419, 370] width 119 height 22
click at [361, 373] on span "3. No More Throwing Away Freezer-Burned Meat" at bounding box center [410, 370] width 100 height 22
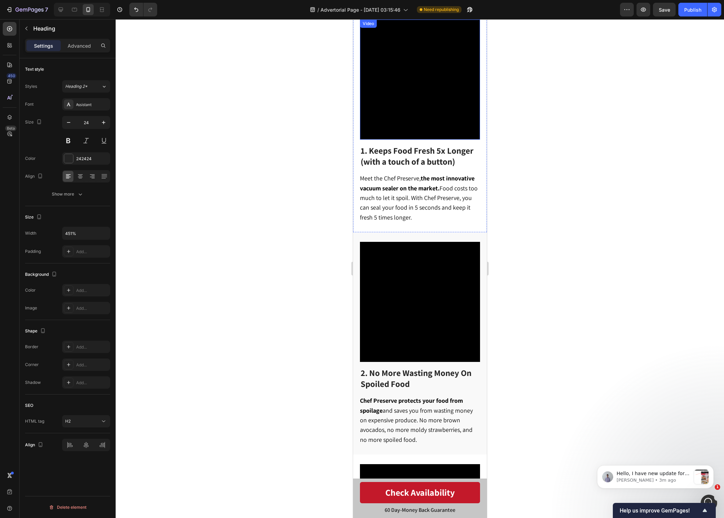
scroll to position [0, 0]
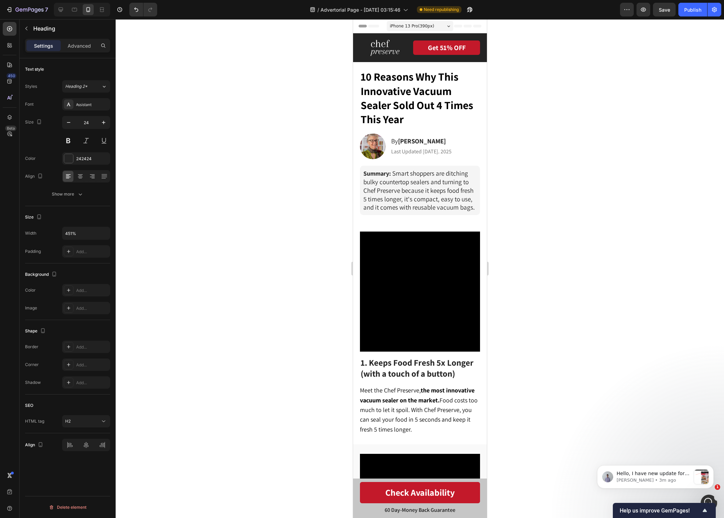
click at [407, 26] on span "iPhone 13 Pro ( 390 px)" at bounding box center [411, 26] width 44 height 7
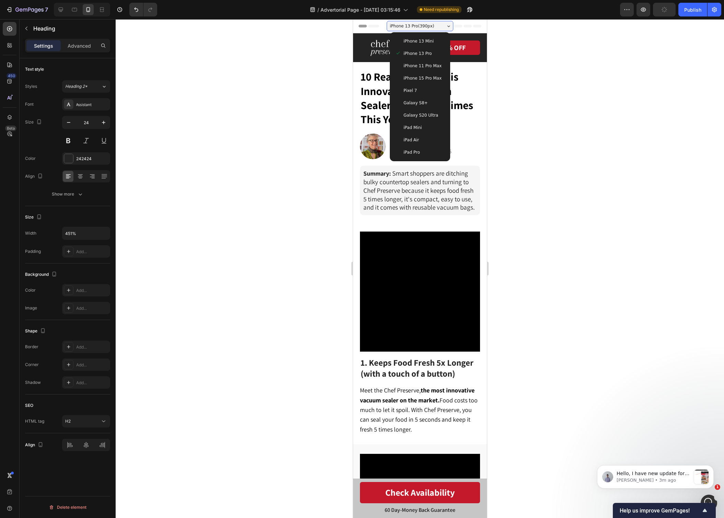
click at [431, 74] on div "iPhone 15 Pro Max" at bounding box center [419, 78] width 55 height 12
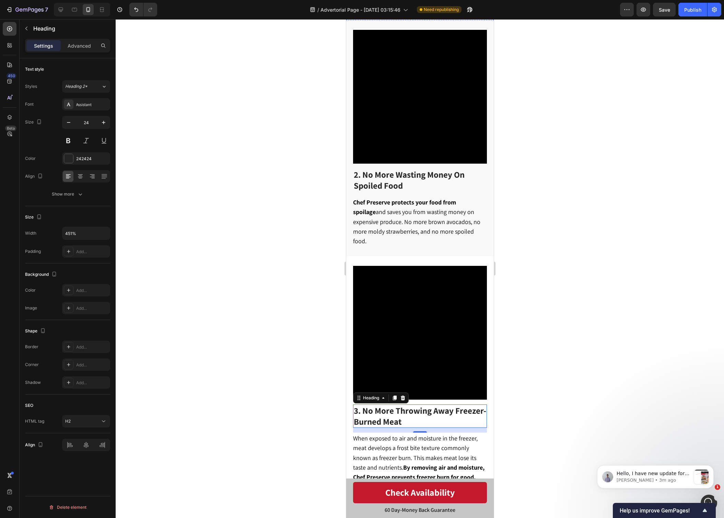
scroll to position [433, 0]
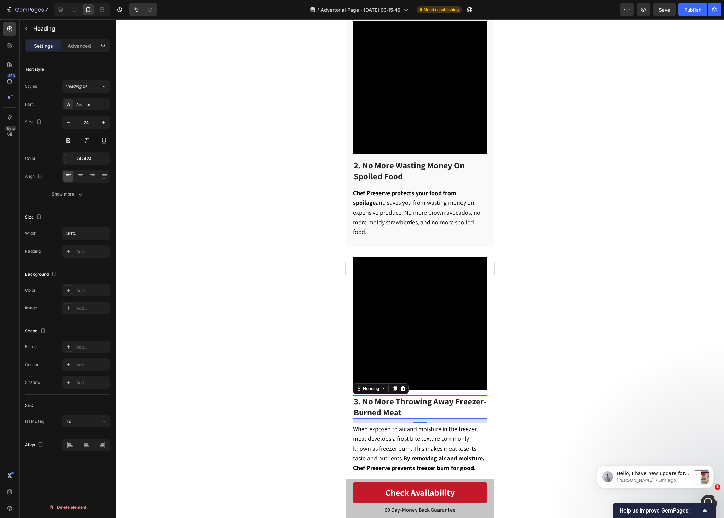
click at [553, 320] on div at bounding box center [420, 268] width 608 height 499
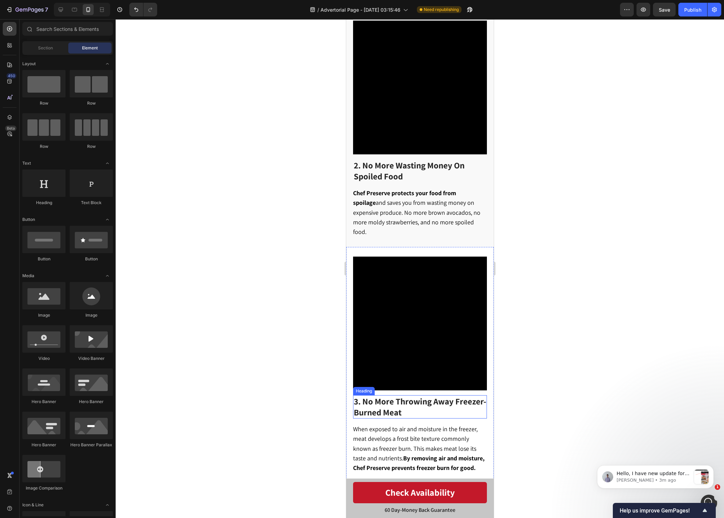
click at [459, 396] on span "3. No More Throwing Away Freezer-Burned Meat" at bounding box center [419, 407] width 132 height 22
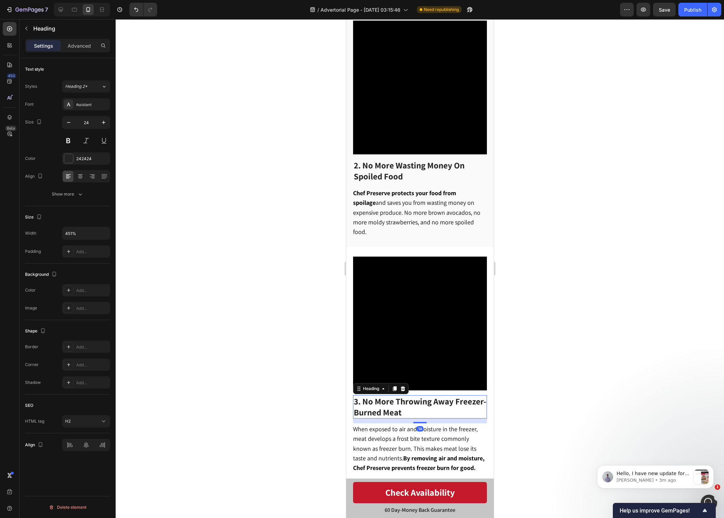
drag, startPoint x: 459, startPoint y: 392, endPoint x: 493, endPoint y: 389, distance: 34.4
click at [484, 396] on span "3. No More Throwing Away Freezer-Burned Meat" at bounding box center [419, 407] width 132 height 22
click at [555, 358] on div at bounding box center [420, 268] width 608 height 499
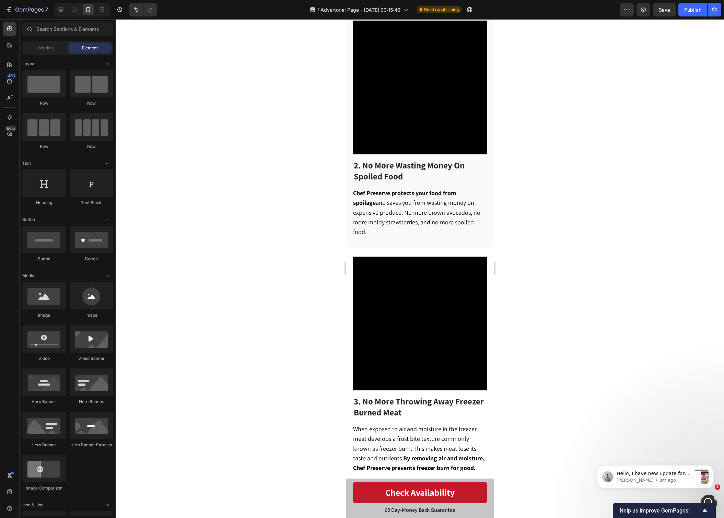
click at [535, 273] on div at bounding box center [420, 268] width 608 height 499
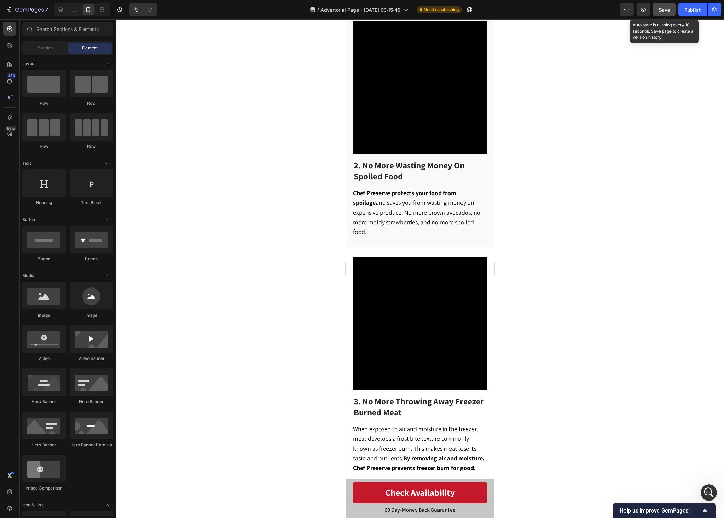
click at [659, 14] on button "Save" at bounding box center [664, 10] width 23 height 14
click at [683, 13] on button "Publish" at bounding box center [692, 10] width 29 height 14
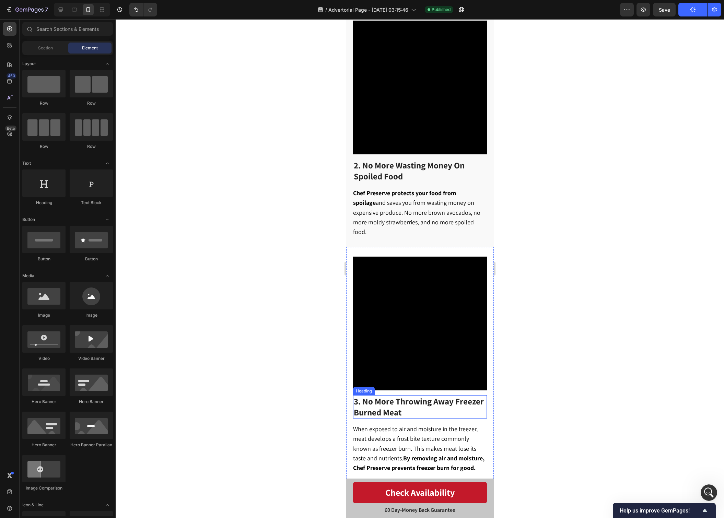
click at [431, 401] on p "⁠⁠⁠⁠⁠⁠⁠ 3. No More Throwing Away Freezer Burned Meat" at bounding box center [419, 407] width 132 height 22
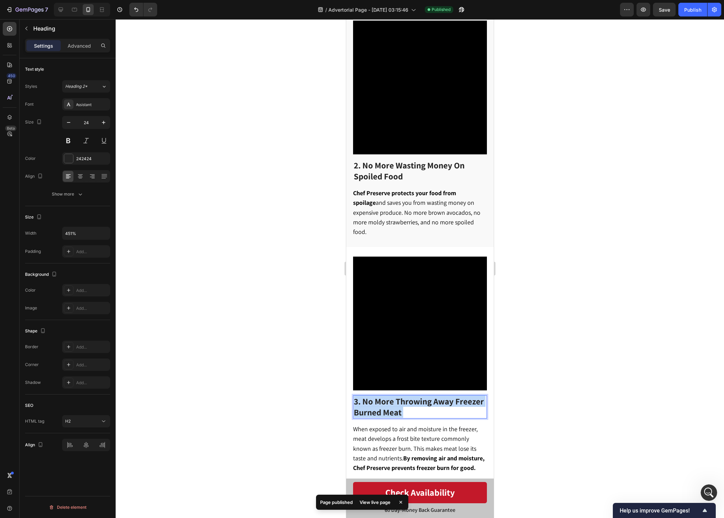
drag, startPoint x: 403, startPoint y: 401, endPoint x: 356, endPoint y: 391, distance: 48.8
click at [356, 396] on p "3. No More Throwing Away Freezer Burned Meat" at bounding box center [419, 407] width 132 height 22
drag, startPoint x: 407, startPoint y: 396, endPoint x: 486, endPoint y: 384, distance: 79.9
click at [407, 396] on p "3. No More Throwing Away Freezer Burned Meat" at bounding box center [419, 407] width 132 height 22
click at [633, 367] on div at bounding box center [420, 268] width 608 height 499
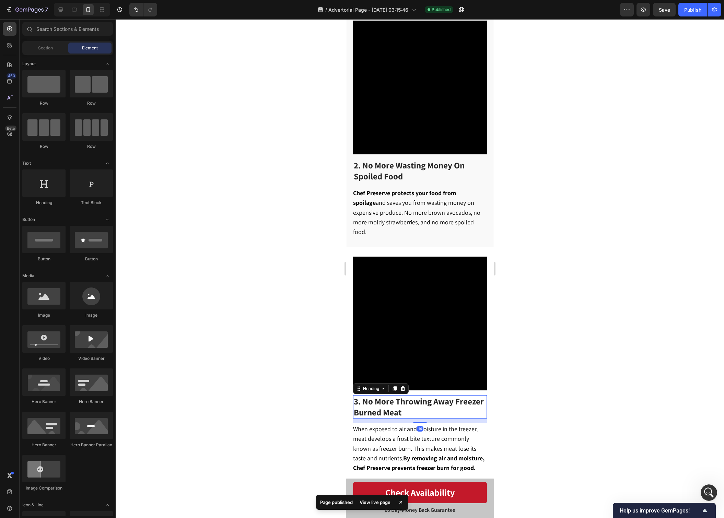
click at [425, 396] on p "⁠⁠⁠⁠⁠⁠⁠ 3. No More Throwing Away Freezer Burned Meat" at bounding box center [419, 407] width 132 height 22
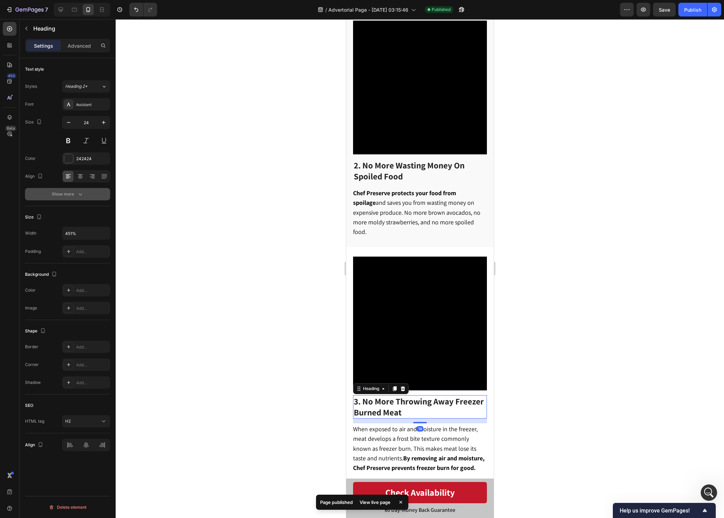
click at [67, 195] on div "Show more" at bounding box center [68, 194] width 32 height 7
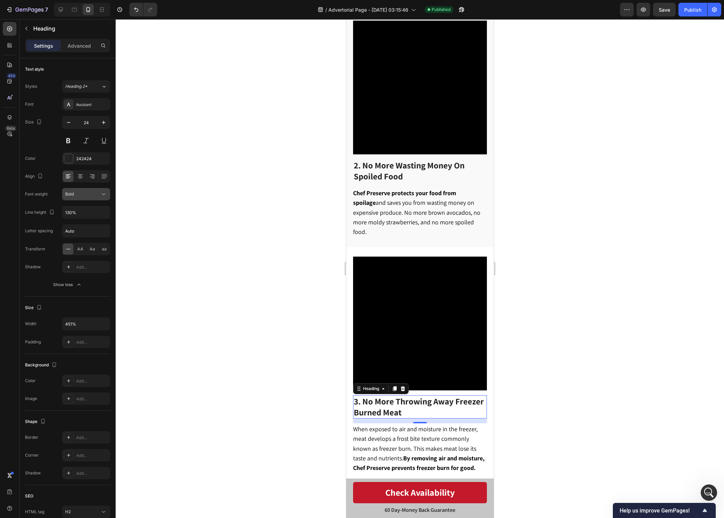
click at [95, 194] on div "Bold" at bounding box center [82, 194] width 35 height 6
drag, startPoint x: 92, startPoint y: 237, endPoint x: 123, endPoint y: 243, distance: 31.6
click at [92, 237] on p "Semi Bold" at bounding box center [83, 238] width 36 height 6
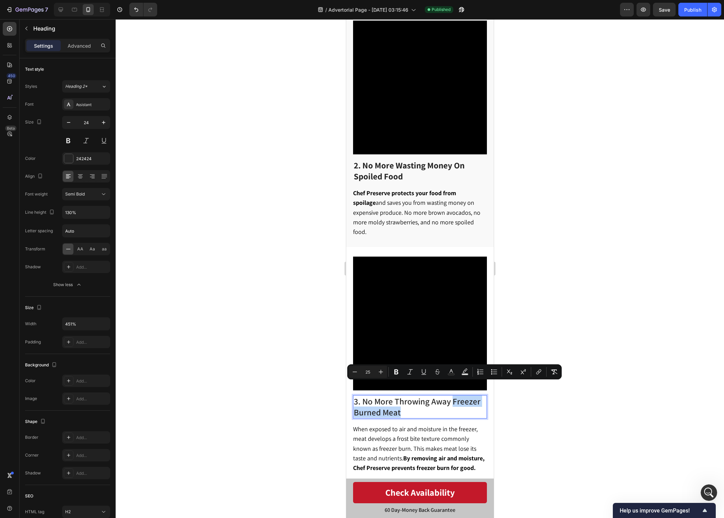
drag, startPoint x: 452, startPoint y: 388, endPoint x: 430, endPoint y: 399, distance: 23.9
click at [430, 399] on p "3. No More Throwing Away Freezer Burned Meat" at bounding box center [419, 407] width 132 height 22
click at [559, 415] on div at bounding box center [420, 268] width 608 height 499
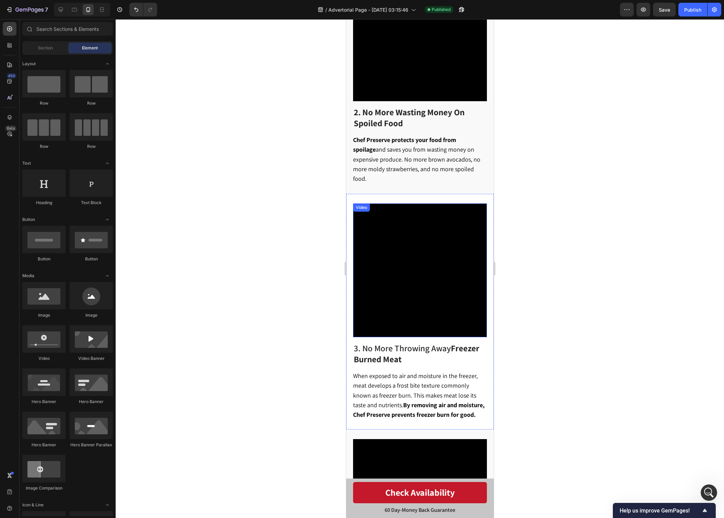
scroll to position [487, 0]
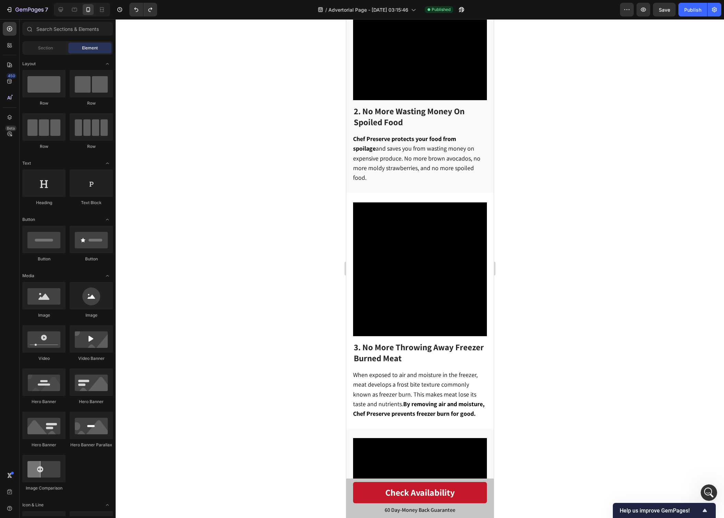
click at [607, 221] on div at bounding box center [420, 268] width 608 height 499
click at [663, 12] on span "Save" at bounding box center [664, 10] width 11 height 6
click at [684, 8] on button "Publish" at bounding box center [692, 10] width 29 height 14
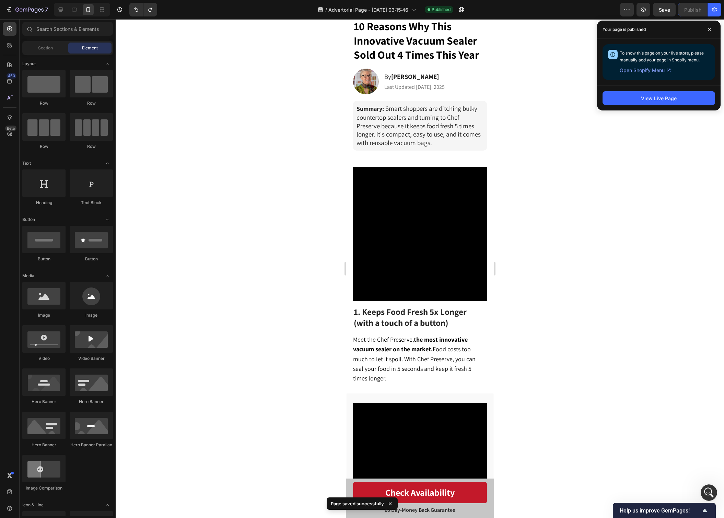
scroll to position [0, 0]
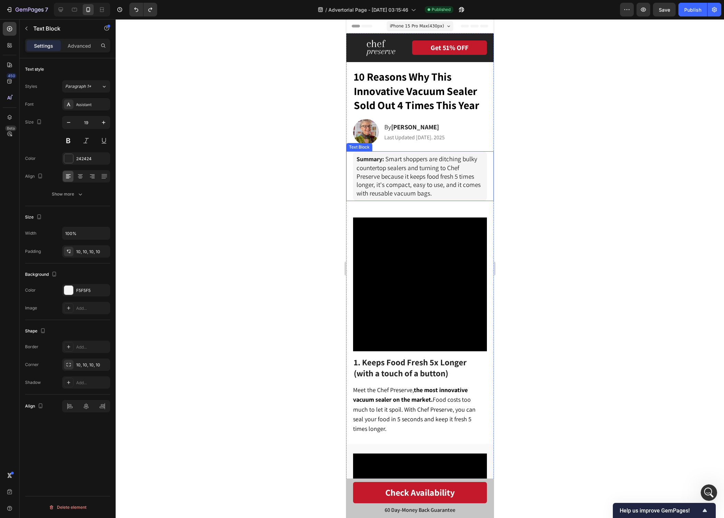
click at [420, 177] on p "Summary: Smart shoppers are ditching bulky countertop sealers and turning to Ch…" at bounding box center [419, 176] width 127 height 43
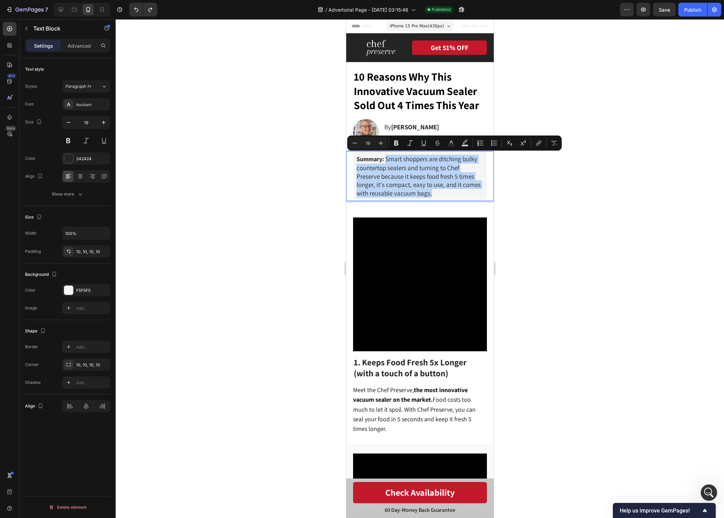
drag, startPoint x: 434, startPoint y: 194, endPoint x: 385, endPoint y: 159, distance: 60.3
click at [385, 159] on p "Summary: Smart shoppers are ditching bulky countertop sealers and turning to Ch…" at bounding box center [419, 176] width 127 height 43
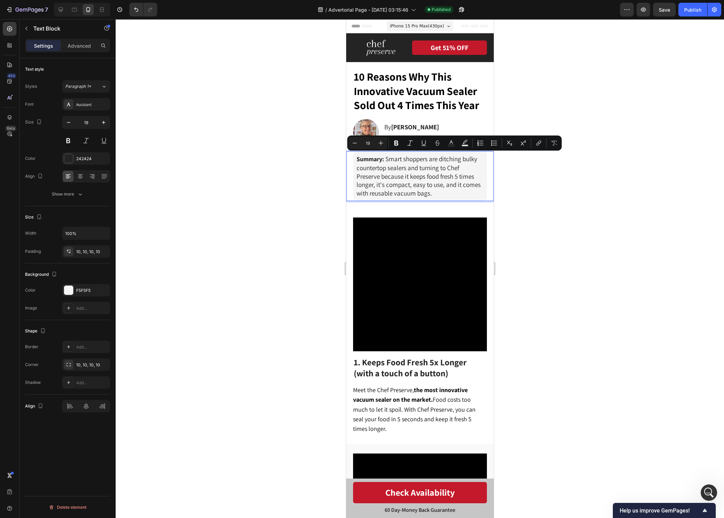
click at [436, 186] on p "Summary: Smart shoppers are ditching bulky countertop sealers and turning to Ch…" at bounding box center [419, 176] width 127 height 43
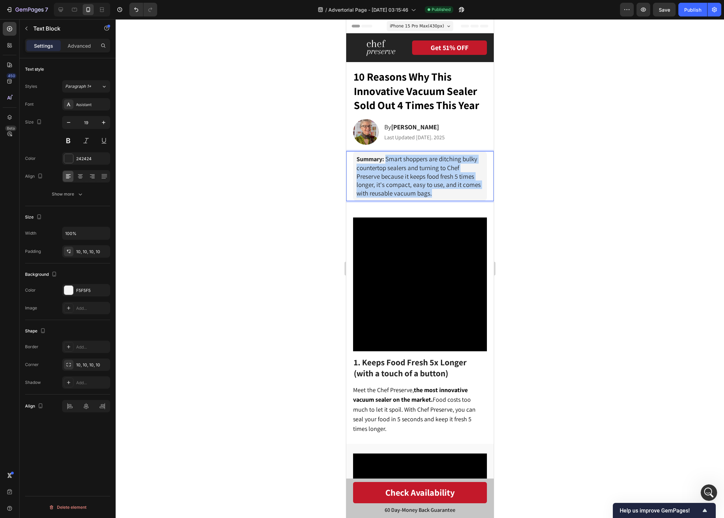
drag, startPoint x: 435, startPoint y: 191, endPoint x: 386, endPoint y: 160, distance: 58.1
click at [386, 160] on p "Summary: Smart shoppers are ditching bulky countertop sealers and turning to Ch…" at bounding box center [419, 176] width 127 height 43
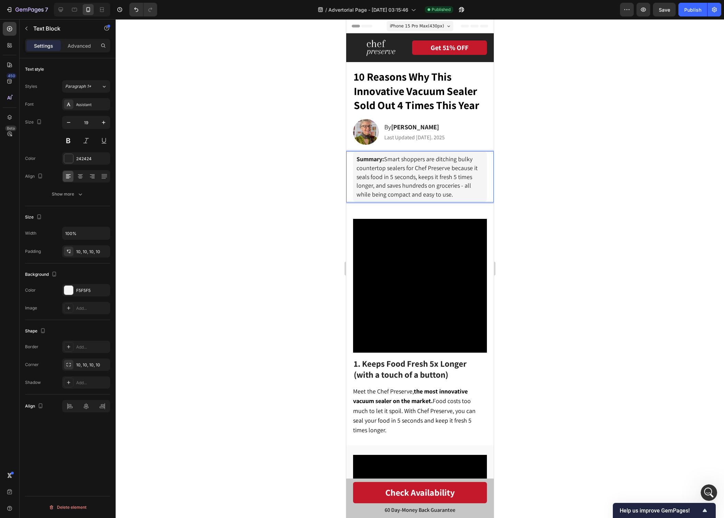
drag, startPoint x: 460, startPoint y: 194, endPoint x: 385, endPoint y: 156, distance: 83.5
click at [385, 156] on p "Summary: Smart shoppers are ditching bulky countertop sealers for Chef Preserve…" at bounding box center [419, 177] width 127 height 44
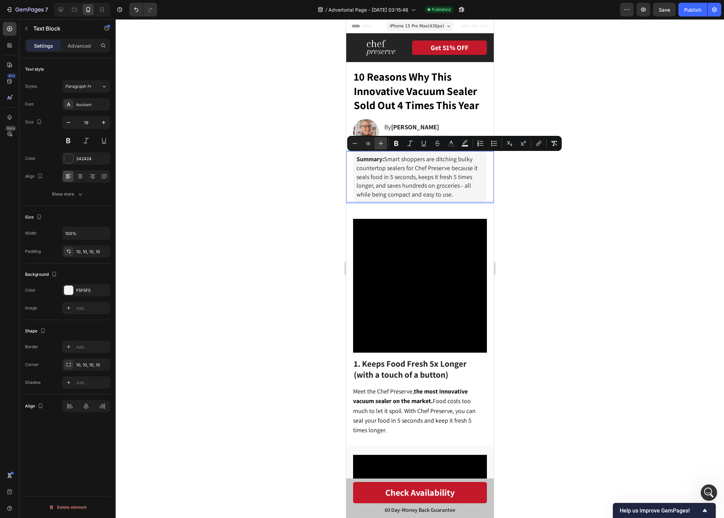
click at [381, 148] on button "Plus" at bounding box center [381, 143] width 12 height 12
type input "19"
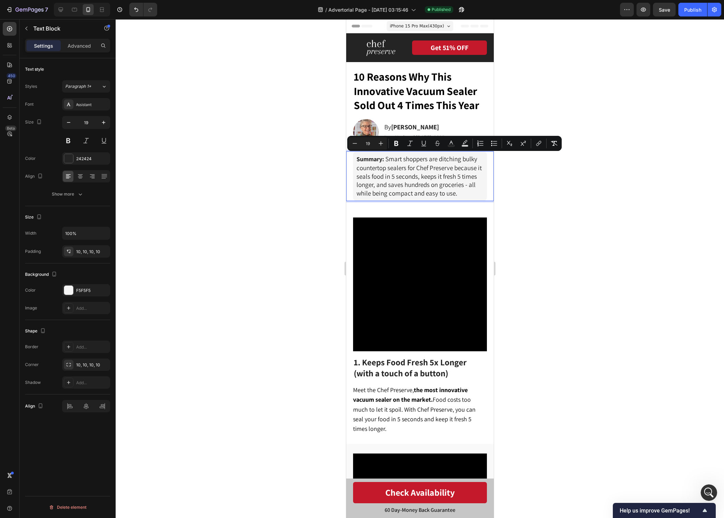
click at [448, 179] on span "Smart shoppers are ditching bulky countertop sealers for Chef Preserve because …" at bounding box center [418, 176] width 125 height 43
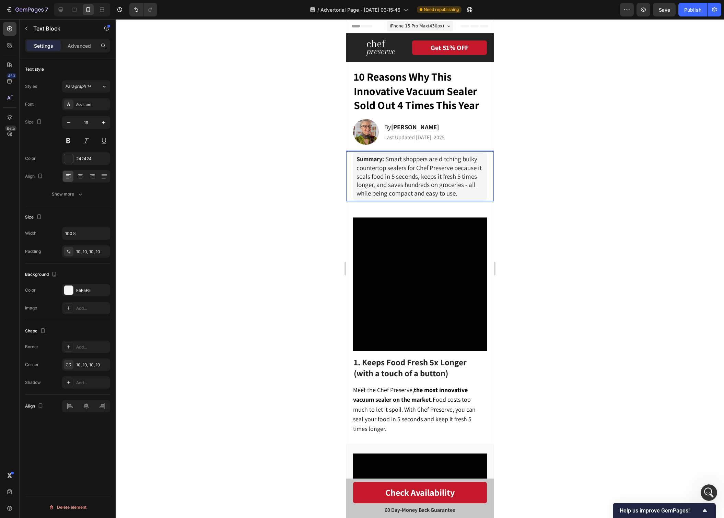
click at [463, 193] on p "Summary: Smart shoppers are ditching bulky countertop sealers for Chef Preserve…" at bounding box center [419, 176] width 127 height 43
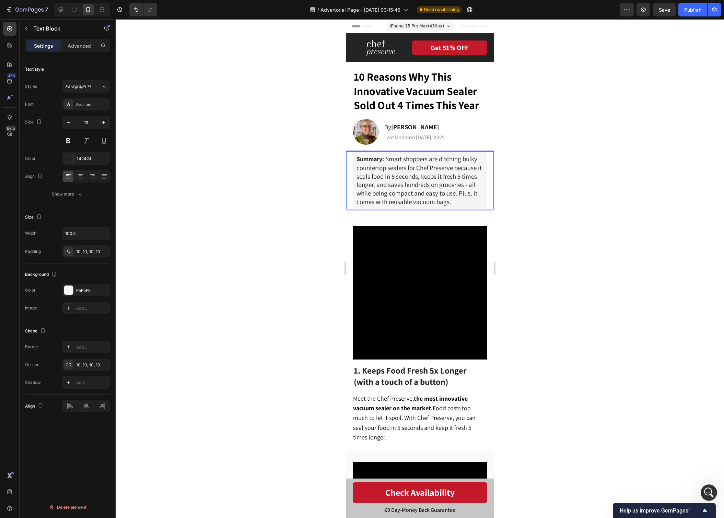
click at [531, 177] on div at bounding box center [420, 268] width 608 height 499
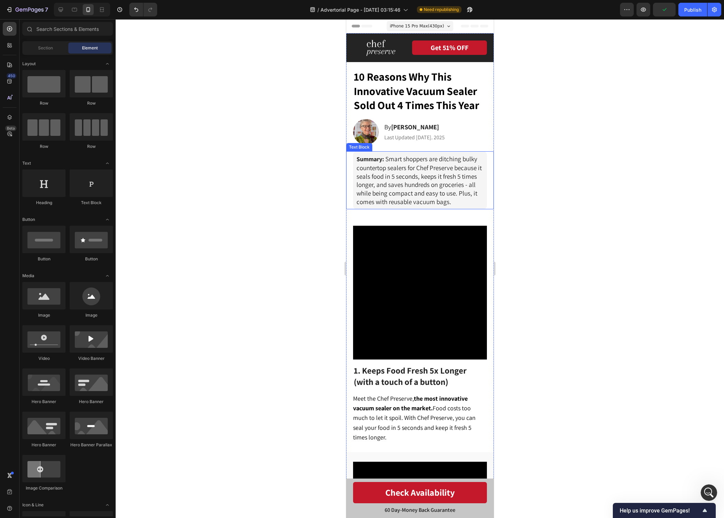
click at [472, 190] on span "Smart shoppers are ditching bulky countertop sealers for Chef Preserve because …" at bounding box center [418, 180] width 125 height 51
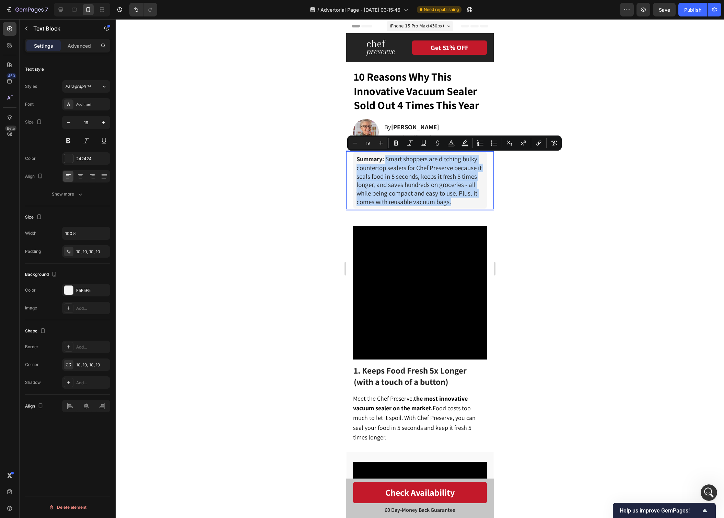
drag, startPoint x: 457, startPoint y: 202, endPoint x: 386, endPoint y: 157, distance: 83.9
click at [386, 157] on p "Summary: Smart shoppers are ditching bulky countertop sealers for Chef Preserve…" at bounding box center [419, 180] width 127 height 51
copy span "Smart shoppers are ditching bulky countertop sealers for Chef Preserve because …"
click at [545, 179] on div at bounding box center [420, 268] width 608 height 499
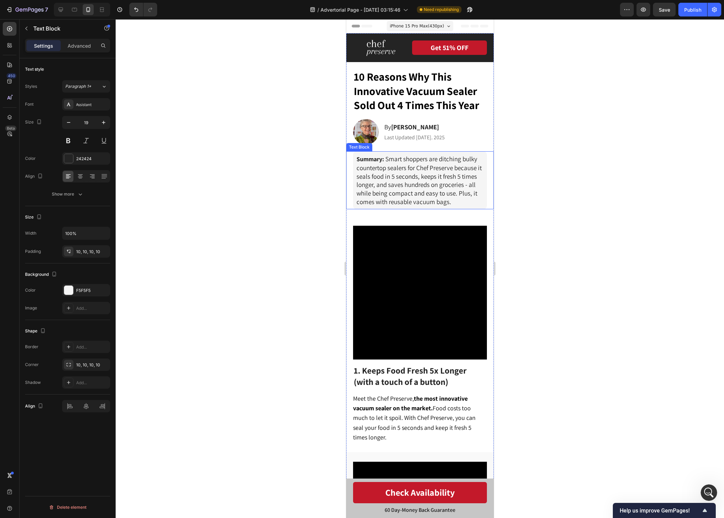
click at [466, 199] on p "Summary: Smart shoppers are ditching bulky countertop sealers for Chef Preserve…" at bounding box center [419, 180] width 127 height 51
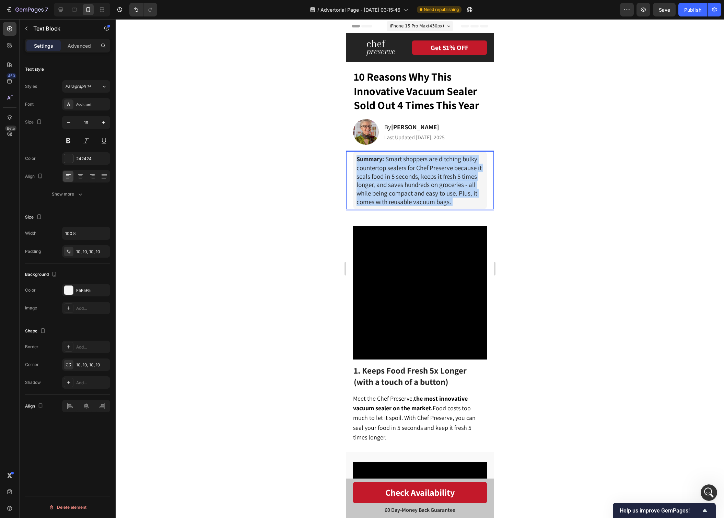
drag, startPoint x: 463, startPoint y: 202, endPoint x: 389, endPoint y: 158, distance: 86.0
click at [389, 158] on p "Summary: Smart shoppers are ditching bulky countertop sealers for Chef Preserve…" at bounding box center [419, 180] width 127 height 51
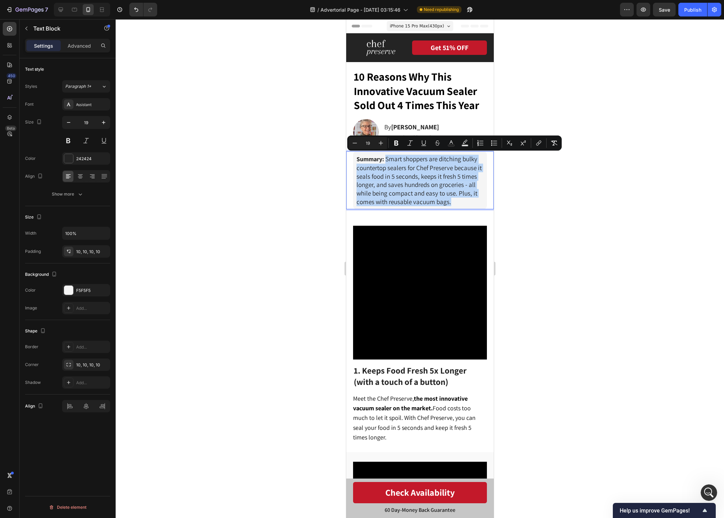
drag, startPoint x: 388, startPoint y: 158, endPoint x: 451, endPoint y: 198, distance: 74.8
click at [451, 198] on p "Summary: Smart shoppers are ditching bulky countertop sealers for Chef Preserve…" at bounding box center [419, 180] width 127 height 51
type input "18"
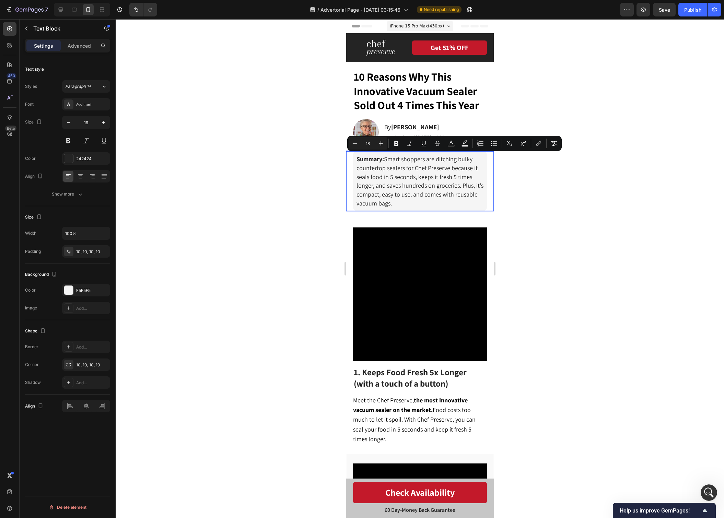
drag, startPoint x: 432, startPoint y: 198, endPoint x: 385, endPoint y: 155, distance: 63.1
click at [386, 158] on p "Summary: Smart shoppers are ditching bulky countertop sealers for Chef Preserve…" at bounding box center [419, 181] width 127 height 53
click at [382, 147] on icon "Editor contextual toolbar" at bounding box center [380, 143] width 7 height 7
type input "19"
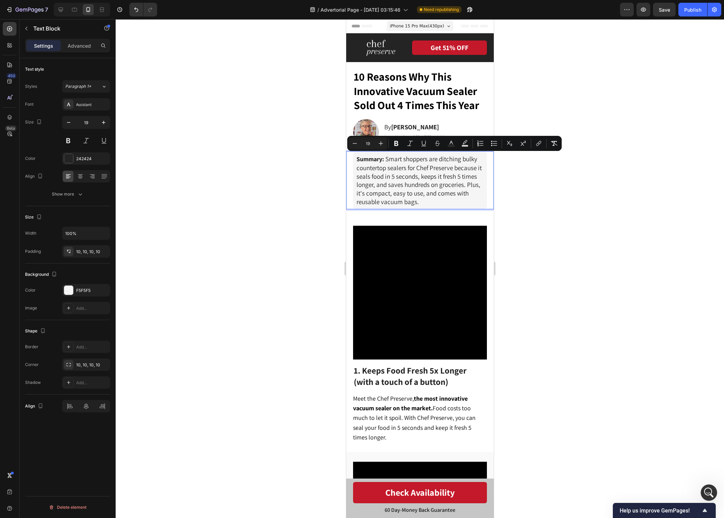
click at [598, 204] on div at bounding box center [420, 268] width 608 height 499
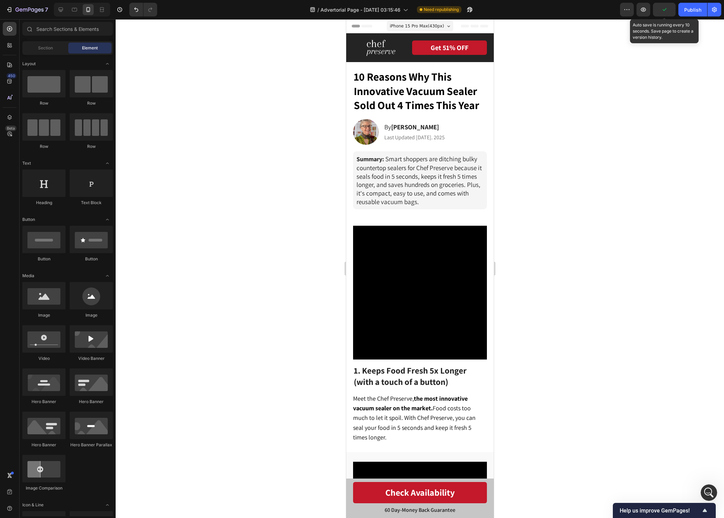
click at [666, 9] on icon "button" at bounding box center [665, 9] width 4 height 3
click at [687, 10] on div "Publish" at bounding box center [692, 9] width 17 height 7
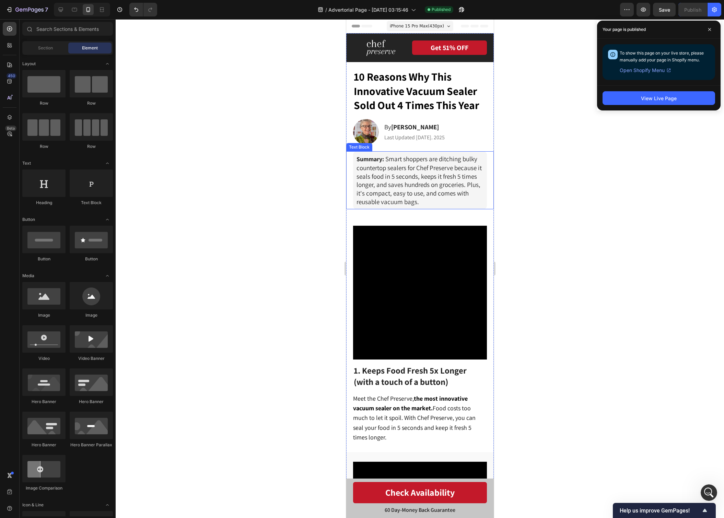
click at [418, 191] on span "Smart shoppers are ditching bulky countertop sealers for Chef Preserve because …" at bounding box center [418, 180] width 125 height 51
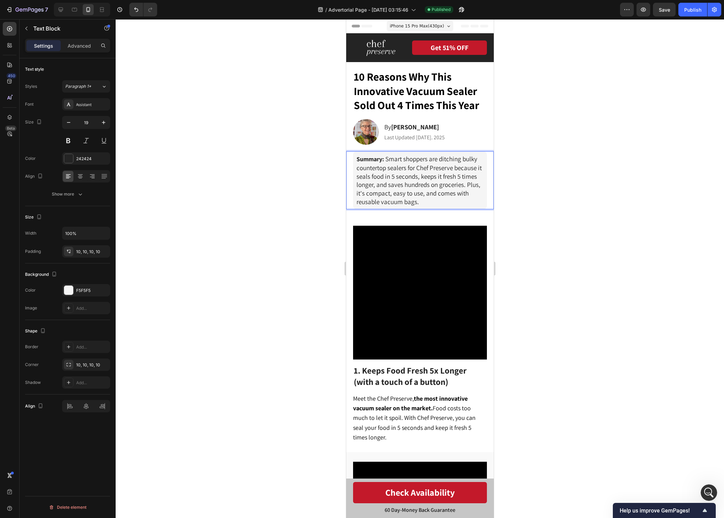
click at [427, 202] on p "Summary: Smart shoppers are ditching bulky countertop sealers for Chef Preserve…" at bounding box center [419, 180] width 127 height 51
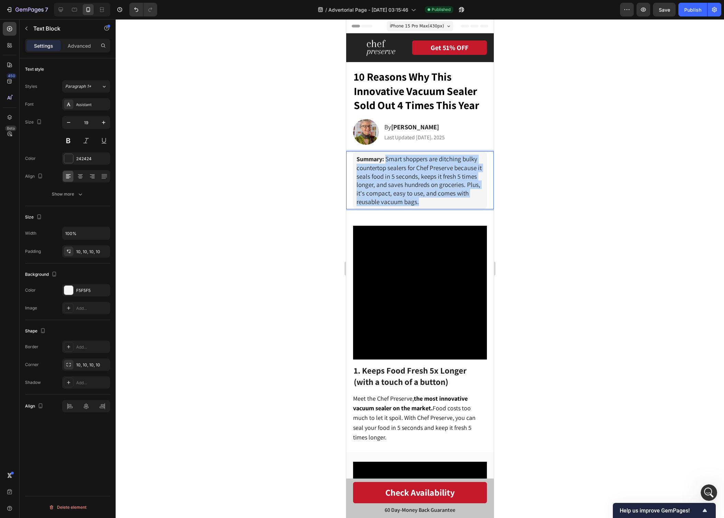
drag, startPoint x: 425, startPoint y: 202, endPoint x: 387, endPoint y: 160, distance: 57.1
click at [387, 160] on p "Summary: Smart shoppers are ditching bulky countertop sealers for Chef Preserve…" at bounding box center [419, 180] width 127 height 51
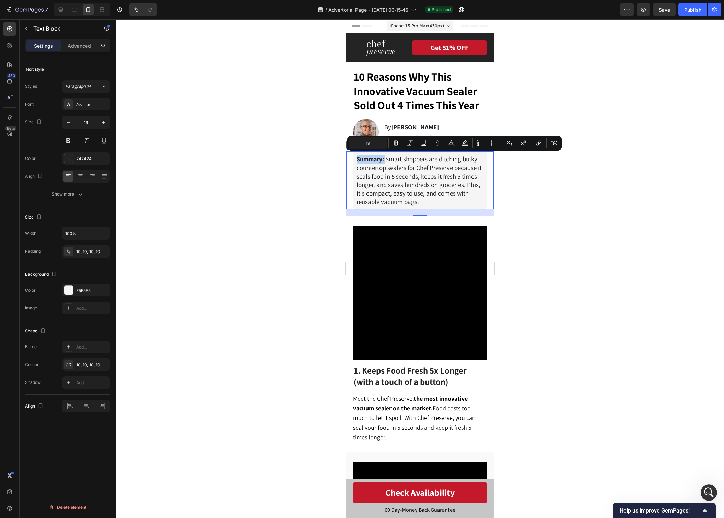
click at [411, 163] on span "Smart shoppers are ditching bulky countertop sealers for Chef Preserve because …" at bounding box center [418, 180] width 125 height 51
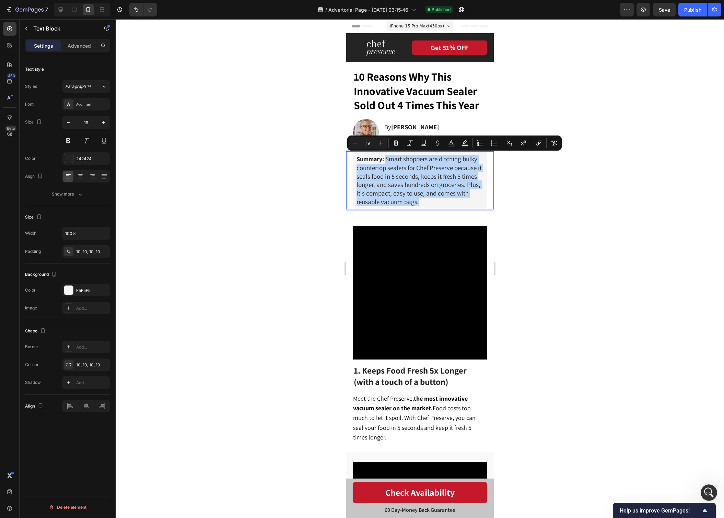
drag, startPoint x: 426, startPoint y: 201, endPoint x: 387, endPoint y: 161, distance: 56.3
click at [387, 161] on p "Summary: Smart shoppers are ditching bulky countertop sealers for Chef Preserve…" at bounding box center [419, 180] width 127 height 51
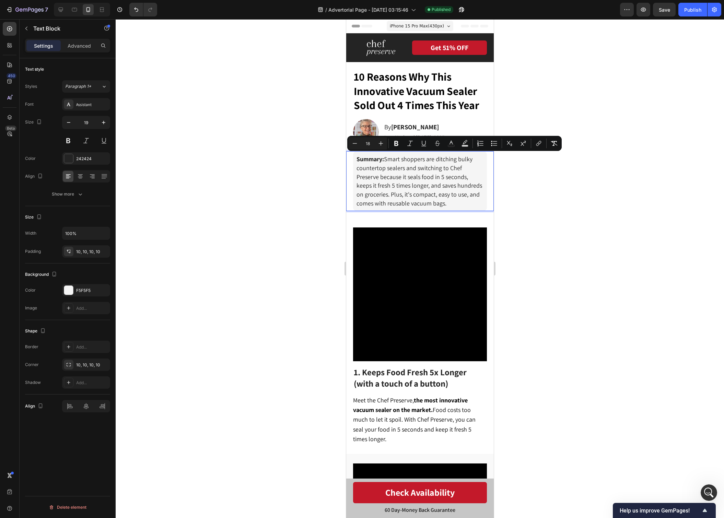
drag, startPoint x: 448, startPoint y: 200, endPoint x: 386, endPoint y: 157, distance: 75.5
click at [386, 157] on p "Summary: Smart shoppers are ditching bulky countertop sealers and switching to …" at bounding box center [419, 181] width 127 height 53
click at [380, 145] on icon "Editor contextual toolbar" at bounding box center [380, 143] width 7 height 7
type input "19"
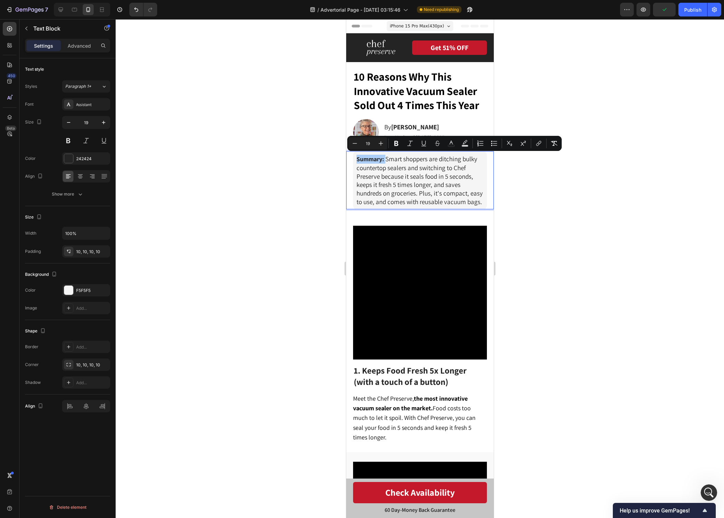
click at [501, 194] on div at bounding box center [420, 268] width 608 height 499
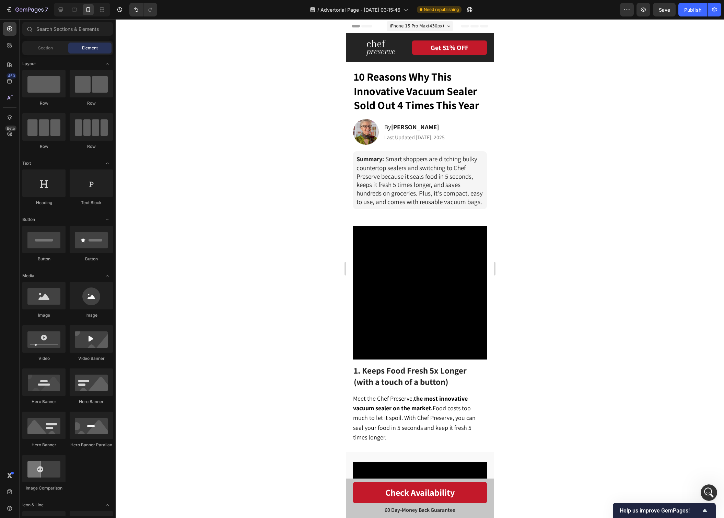
click at [439, 28] on span "iPhone 15 Pro Max ( 430 px)" at bounding box center [416, 26] width 54 height 7
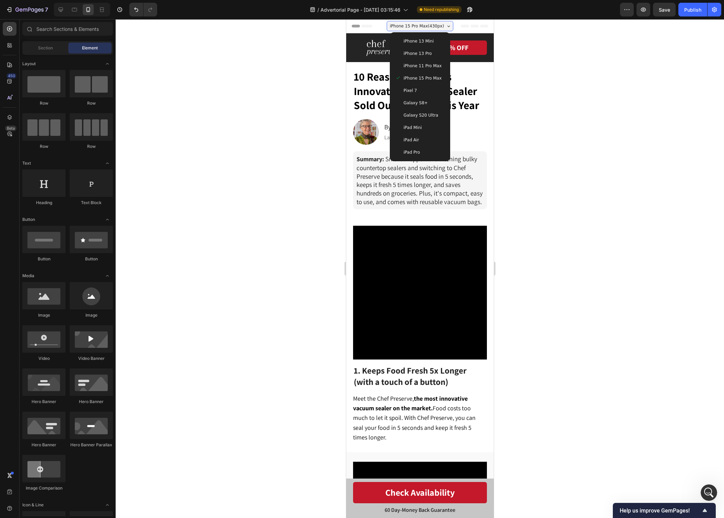
click at [437, 56] on div "iPhone 13 Pro" at bounding box center [419, 53] width 49 height 7
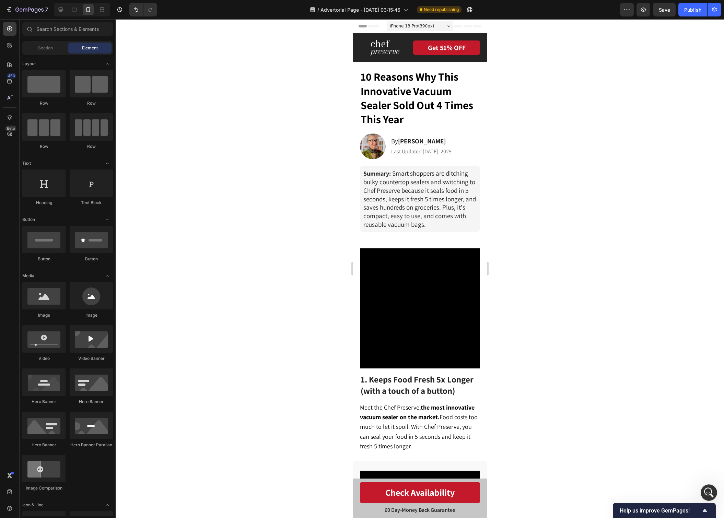
click at [399, 27] on span "iPhone 13 Pro ( 390 px)" at bounding box center [411, 26] width 44 height 7
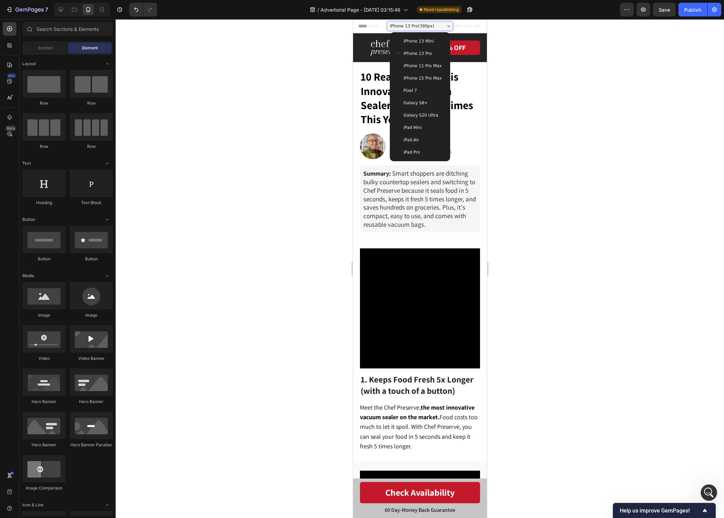
click at [437, 75] on span "iPhone 15 Pro Max" at bounding box center [422, 78] width 38 height 7
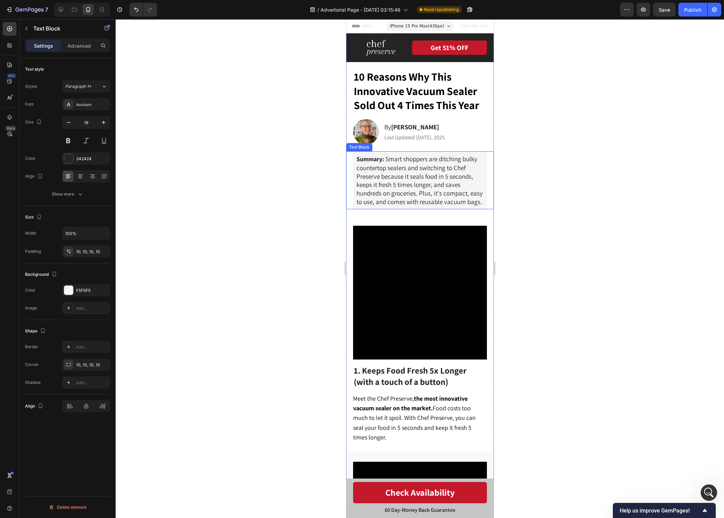
click at [433, 194] on span "Smart shoppers are ditching bulky countertop sealers and switching to Chef Pres…" at bounding box center [419, 180] width 126 height 51
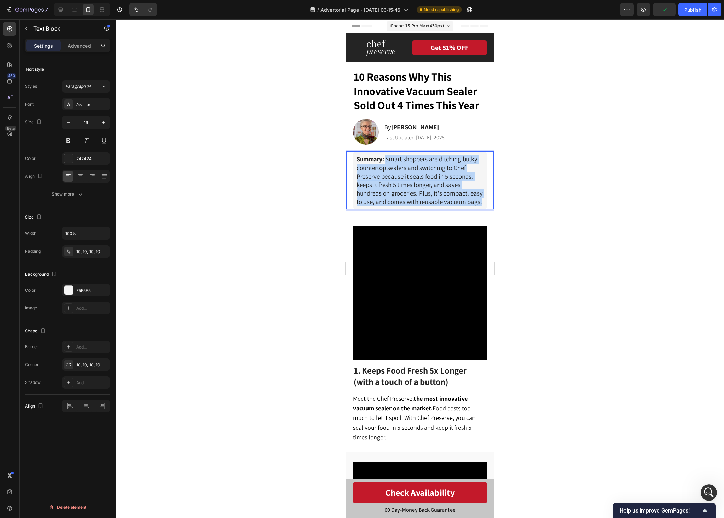
drag, startPoint x: 481, startPoint y: 201, endPoint x: 387, endPoint y: 158, distance: 104.1
click at [387, 158] on p "Summary: Smart shoppers are ditching bulky countertop sealers and switching to …" at bounding box center [419, 180] width 127 height 51
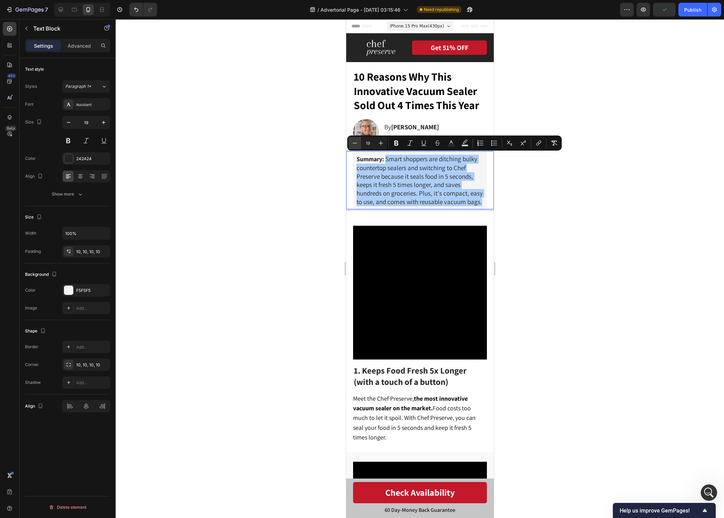
click at [359, 145] on button "Minus" at bounding box center [355, 143] width 12 height 12
type input "18"
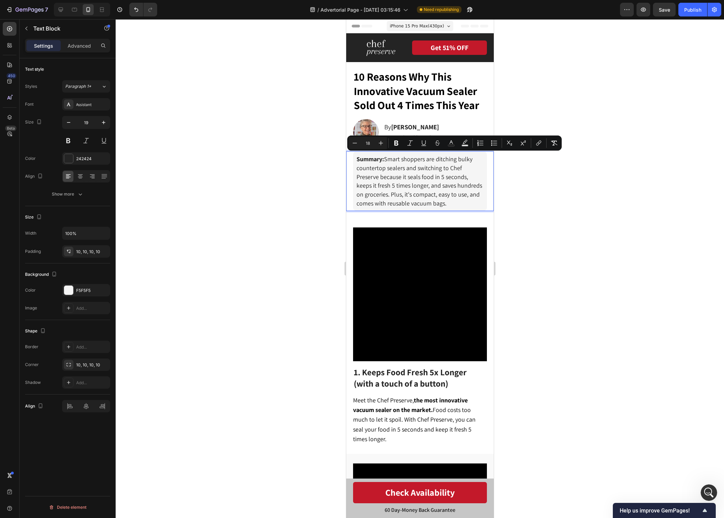
click at [373, 158] on strong "Summary:" at bounding box center [369, 159] width 27 height 8
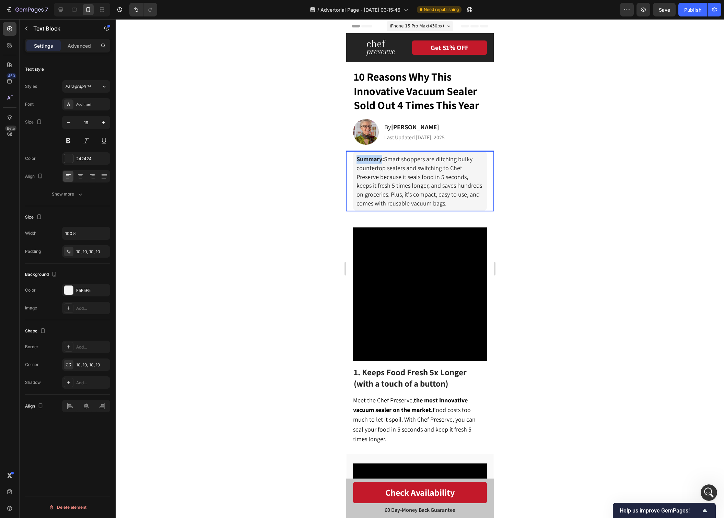
click at [373, 158] on strong "Summary:" at bounding box center [369, 159] width 27 height 8
click at [409, 167] on span "Summary: Smart shoppers are ditching bulky countertop sealers and switching to …" at bounding box center [419, 181] width 126 height 52
drag, startPoint x: 469, startPoint y: 205, endPoint x: 455, endPoint y: 182, distance: 26.9
click at [469, 205] on div "Summary: Smart shoppers are ditching bulky countertop sealers and switching to …" at bounding box center [420, 181] width 134 height 60
click at [416, 23] on span "iPhone 15 Pro Max ( 430 px)" at bounding box center [416, 26] width 54 height 7
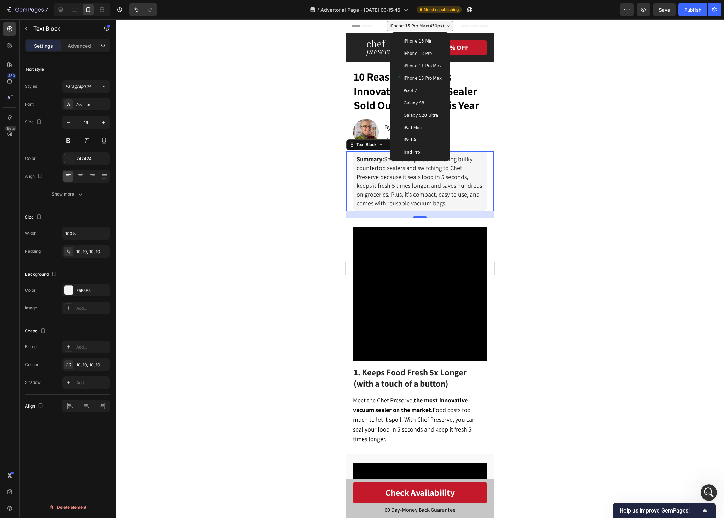
click at [436, 56] on div "iPhone 13 Pro" at bounding box center [419, 53] width 49 height 7
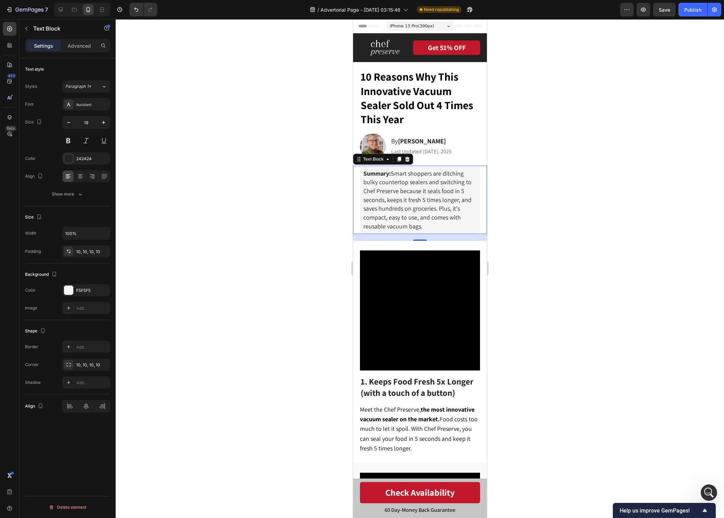
click at [585, 125] on div at bounding box center [420, 268] width 608 height 499
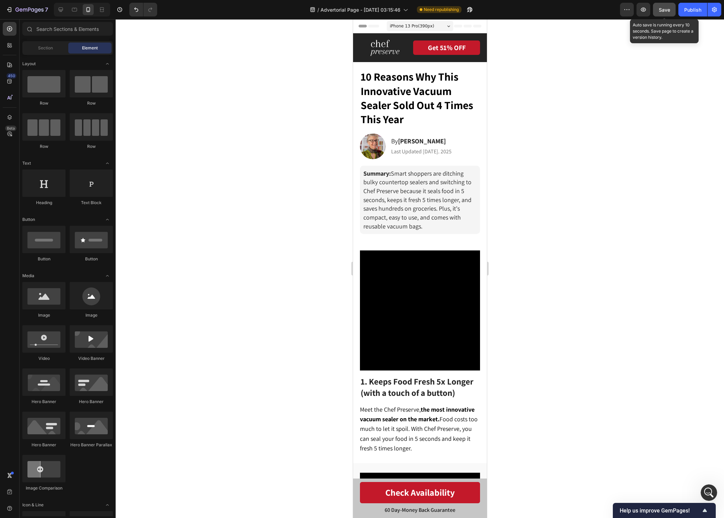
click at [664, 14] on button "Save" at bounding box center [664, 10] width 23 height 14
click at [684, 13] on button "Publish" at bounding box center [692, 10] width 29 height 14
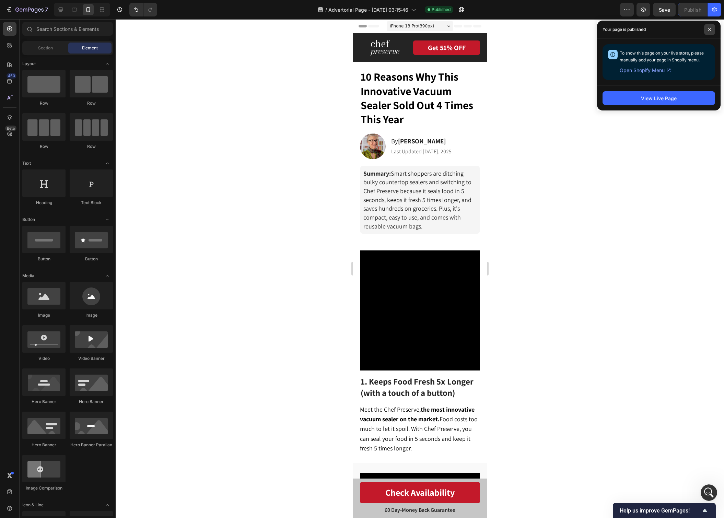
click at [708, 31] on span at bounding box center [709, 29] width 11 height 11
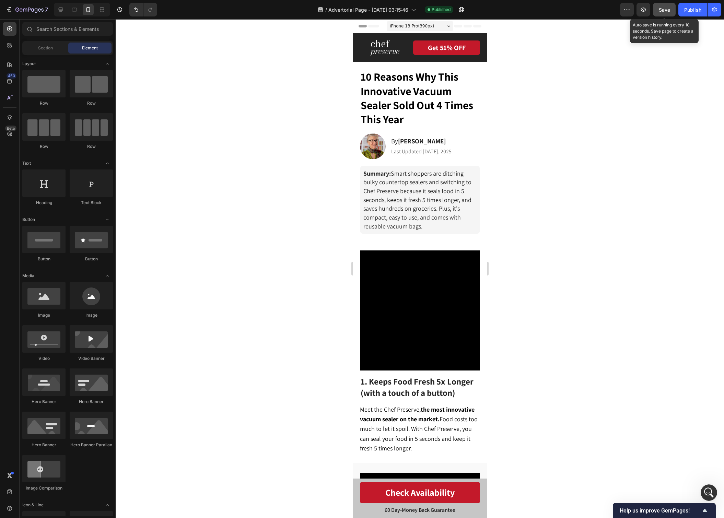
click at [673, 12] on button "Save" at bounding box center [664, 10] width 23 height 14
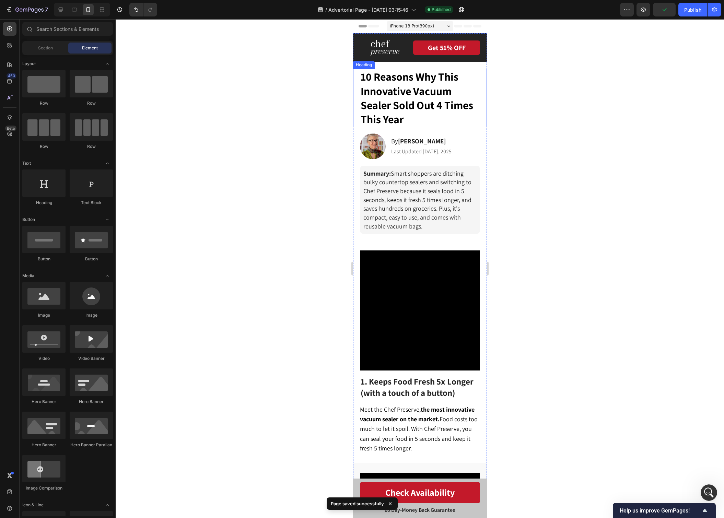
click at [413, 112] on h1 "10 Reasons Why This Innovative Vacuum Sealer Sold Out 4 Times This Year" at bounding box center [421, 98] width 123 height 58
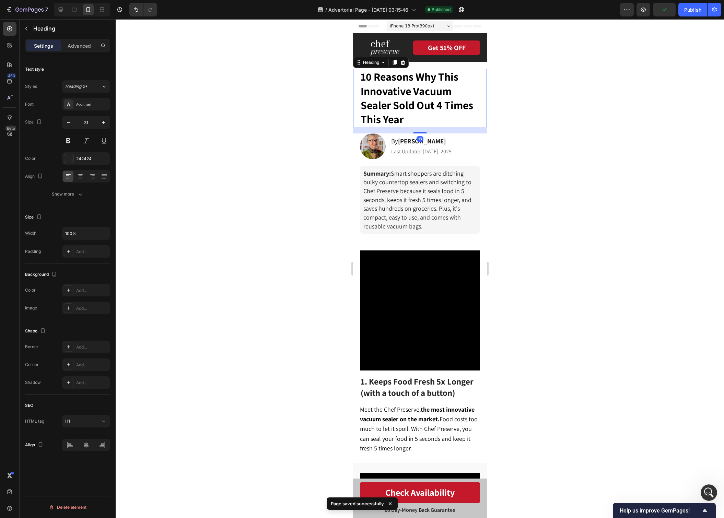
click at [413, 112] on h1 "10 Reasons Why This Innovative Vacuum Sealer Sold Out 4 Times This Year" at bounding box center [421, 98] width 123 height 58
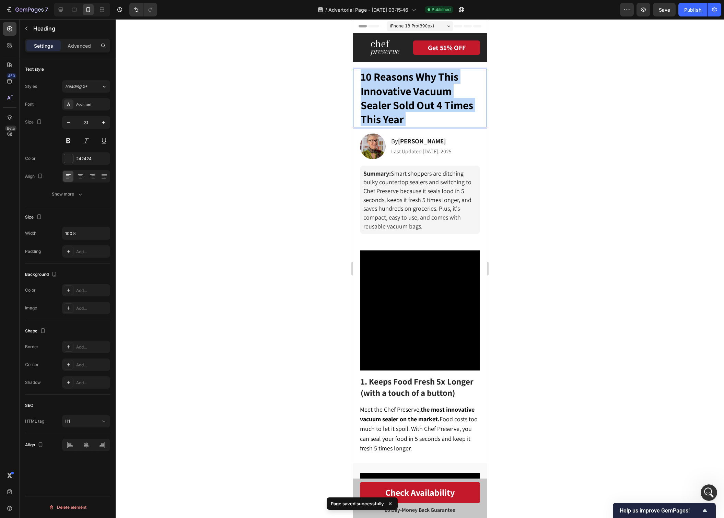
drag, startPoint x: 418, startPoint y: 118, endPoint x: 372, endPoint y: 77, distance: 62.2
click at [372, 77] on p "10 Reasons Why This Innovative Vacuum Sealer Sold Out 4 Times This Year" at bounding box center [420, 98] width 121 height 57
drag, startPoint x: 362, startPoint y: 76, endPoint x: 425, endPoint y: 124, distance: 79.5
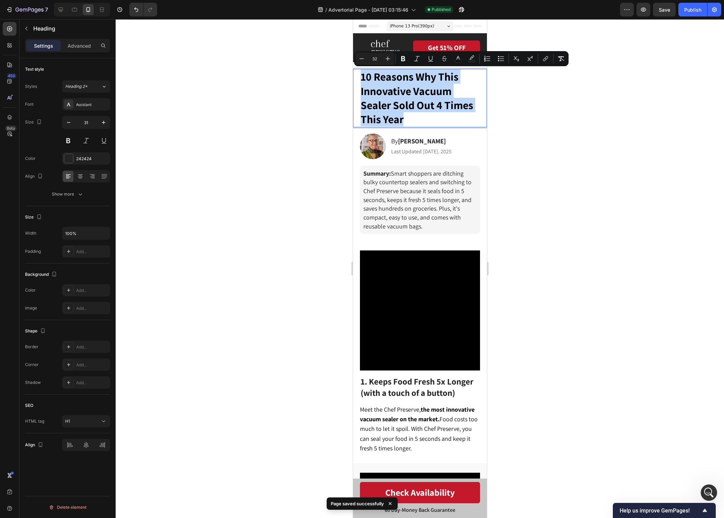
copy span "10 Reasons Why This Innovative Vacuum Sealer Sold Out 4 Times This Year"
click at [426, 113] on p "10 Reasons Why This Innovative Vacuum Sealer Sold Out 4 Times This Year" at bounding box center [420, 98] width 121 height 57
drag, startPoint x: 419, startPoint y: 117, endPoint x: 353, endPoint y: 66, distance: 83.0
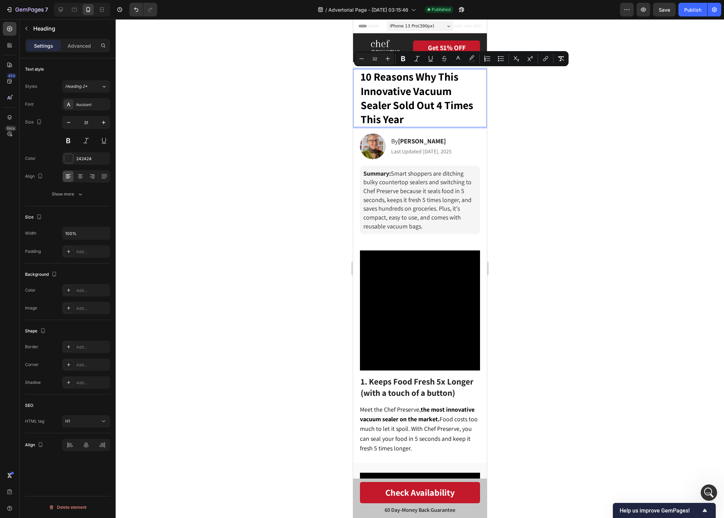
drag, startPoint x: 577, startPoint y: 78, endPoint x: 600, endPoint y: 43, distance: 42.4
click at [577, 78] on div at bounding box center [420, 268] width 608 height 499
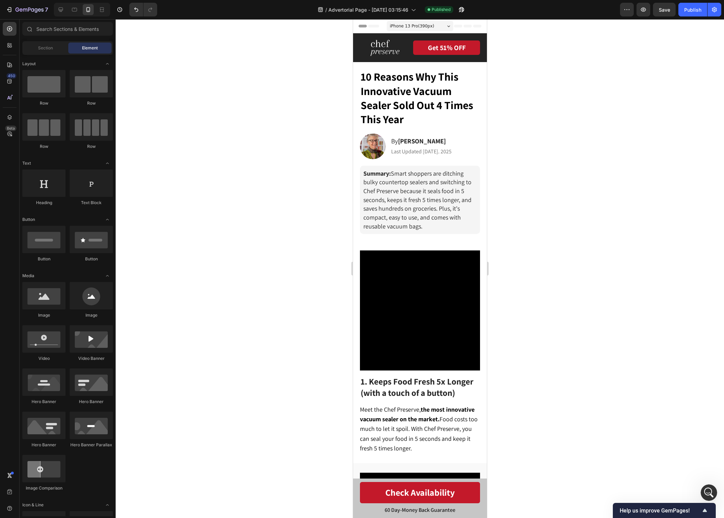
scroll to position [5260, 0]
